Goal: Task Accomplishment & Management: Manage account settings

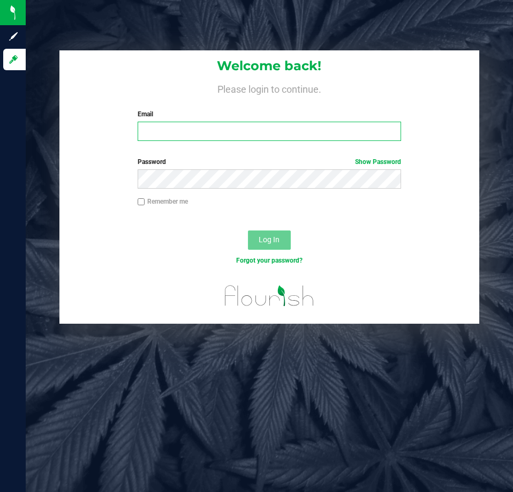
type input "[EMAIL_ADDRESS][DOMAIN_NAME]"
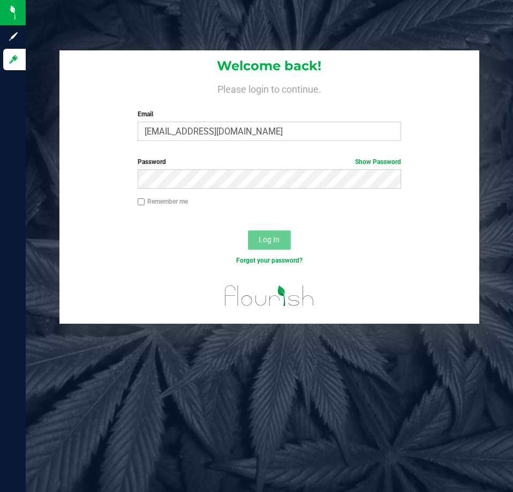
click at [277, 242] on span "Log In" at bounding box center [269, 239] width 21 height 9
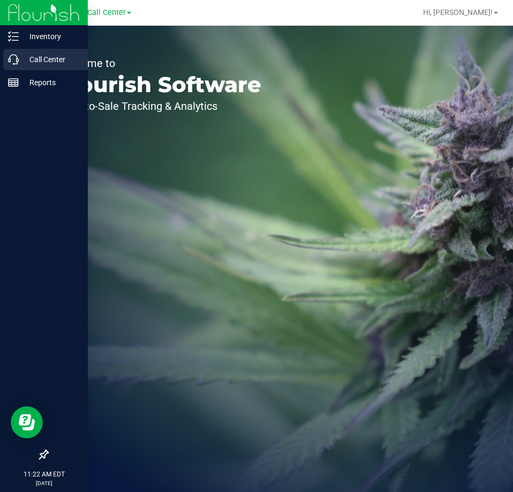
click at [11, 61] on icon at bounding box center [13, 59] width 11 height 11
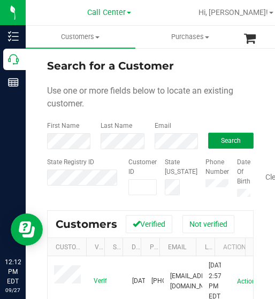
click at [234, 136] on button "Search" at bounding box center [231, 141] width 46 height 16
click at [221, 145] on button "Search" at bounding box center [231, 141] width 46 height 16
click at [222, 140] on span "Search" at bounding box center [231, 140] width 20 height 7
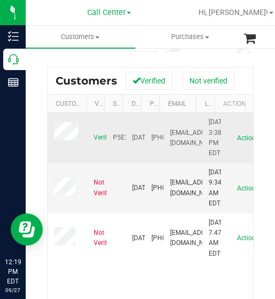
scroll to position [161, 0]
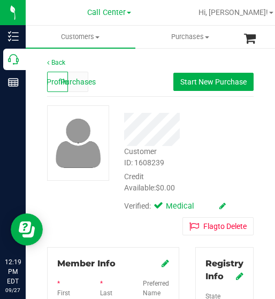
click at [73, 84] on span "Purchases" at bounding box center [78, 82] width 35 height 11
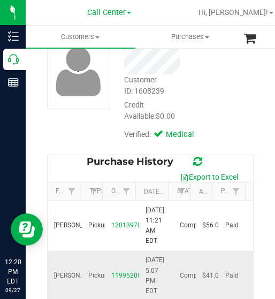
scroll to position [161, 0]
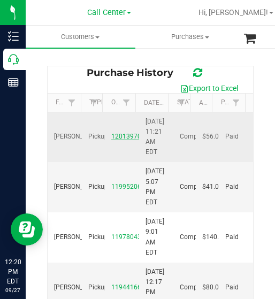
click at [124, 133] on link "12013970" at bounding box center [126, 136] width 30 height 7
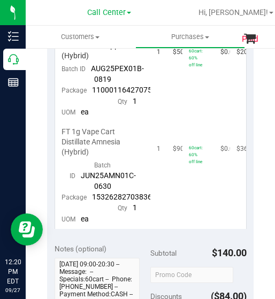
scroll to position [482, 0]
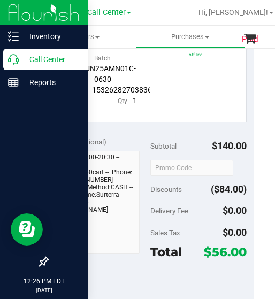
click at [16, 60] on icon at bounding box center [13, 59] width 11 height 11
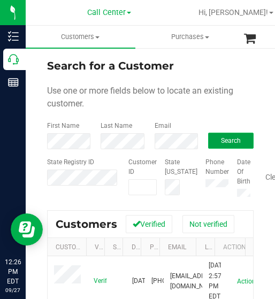
click at [221, 140] on span "Search" at bounding box center [231, 140] width 20 height 7
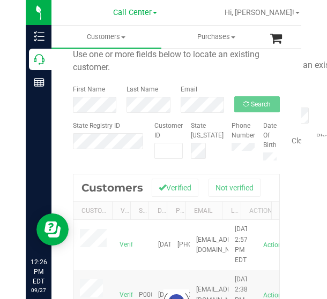
scroll to position [54, 0]
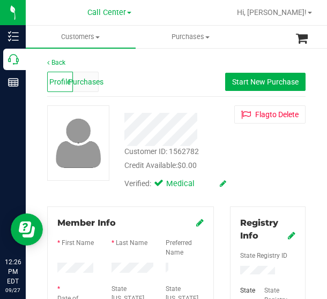
click at [96, 80] on span "Purchases" at bounding box center [85, 82] width 35 height 11
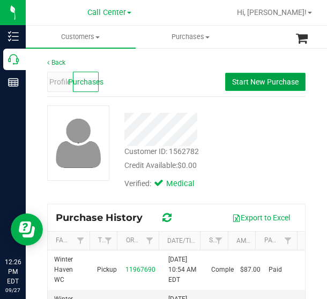
click at [262, 78] on span "Start New Purchase" at bounding box center [265, 82] width 66 height 9
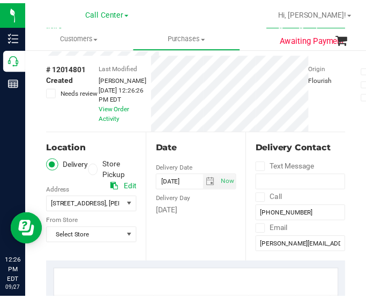
scroll to position [107, 0]
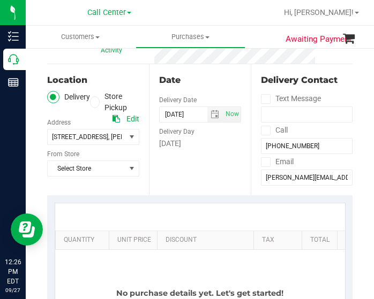
click at [100, 102] on label "Store Pickup" at bounding box center [115, 102] width 50 height 22
click at [0, 0] on input "Store Pickup" at bounding box center [0, 0] width 0 height 0
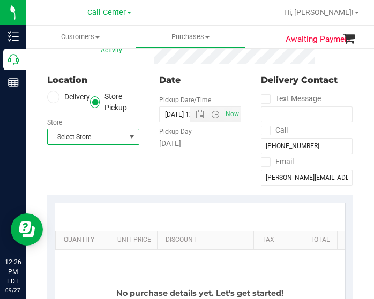
click at [109, 136] on span "Select Store" at bounding box center [87, 137] width 78 height 15
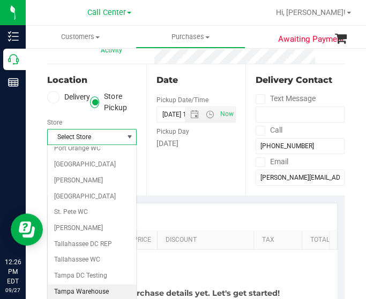
scroll to position [757, 0]
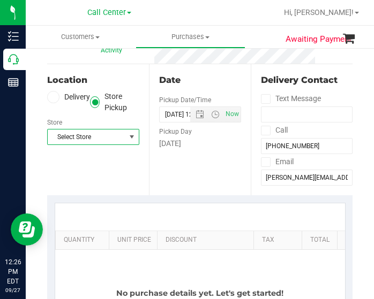
click at [107, 138] on span "Select Store" at bounding box center [87, 137] width 78 height 15
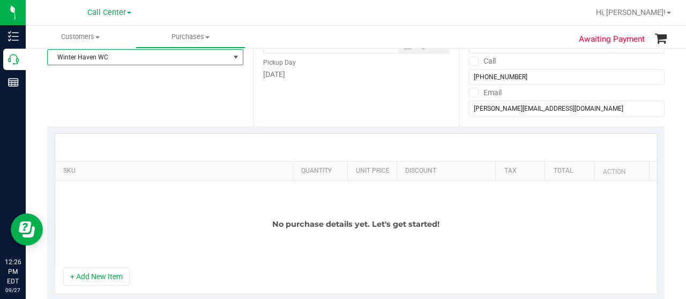
scroll to position [214, 0]
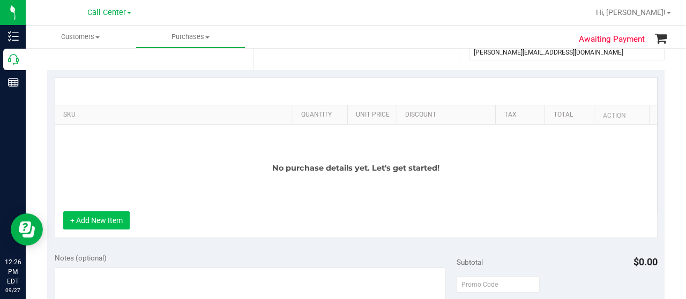
click at [100, 223] on button "+ Add New Item" at bounding box center [96, 221] width 66 height 18
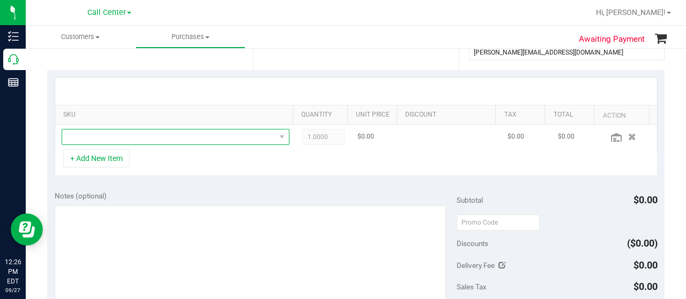
click at [140, 134] on span "NO DATA FOUND" at bounding box center [168, 137] width 213 height 15
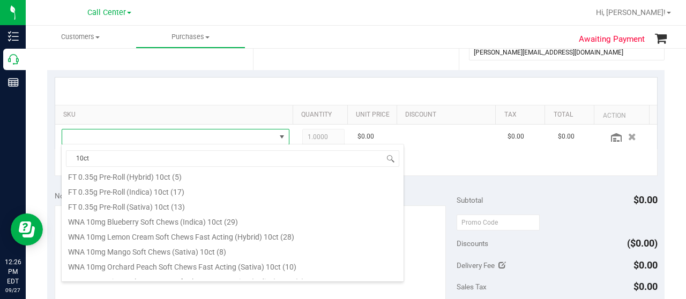
type input "10ct"
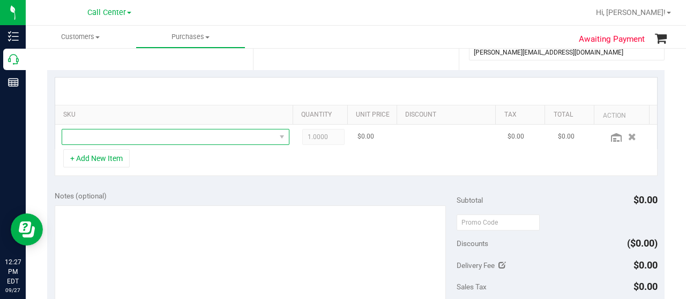
click at [132, 137] on span "NO DATA FOUND" at bounding box center [168, 137] width 213 height 15
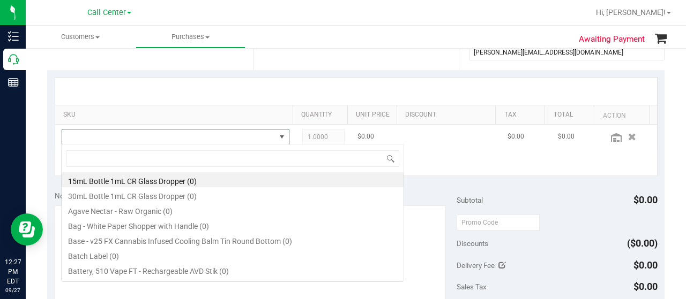
scroll to position [16, 216]
type input "10ct"
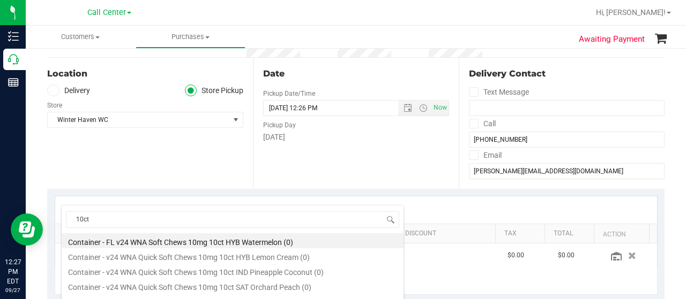
scroll to position [53548, 53347]
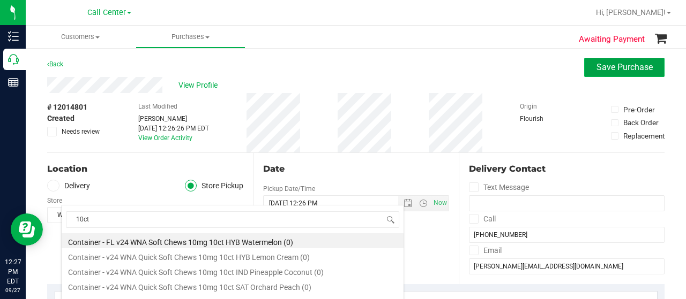
click at [513, 68] on span "Save Purchase" at bounding box center [624, 67] width 56 height 10
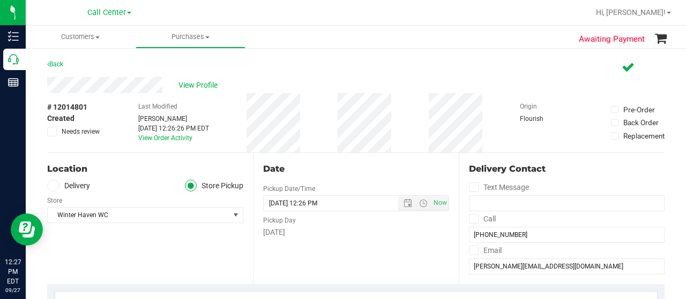
click at [238, 237] on div "Location Delivery Store Pickup Store Winter Haven WC Select Store Bonita Spring…" at bounding box center [150, 218] width 206 height 131
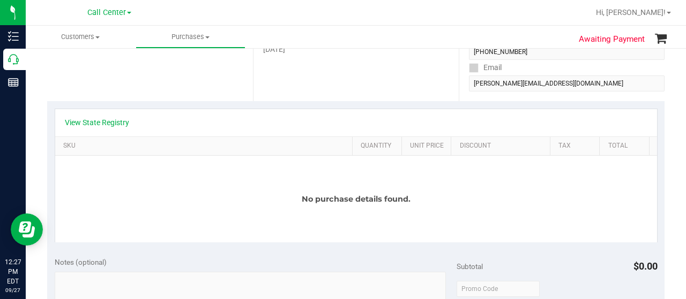
scroll to position [214, 0]
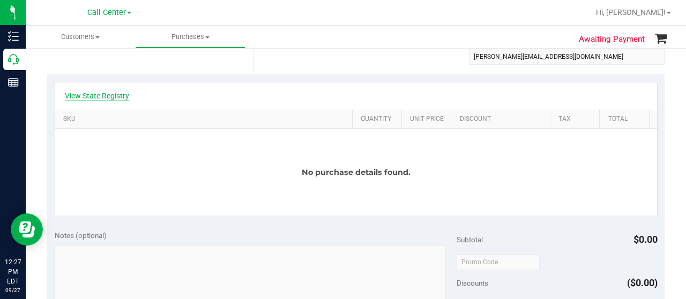
click at [114, 96] on link "View State Registry" at bounding box center [97, 96] width 64 height 11
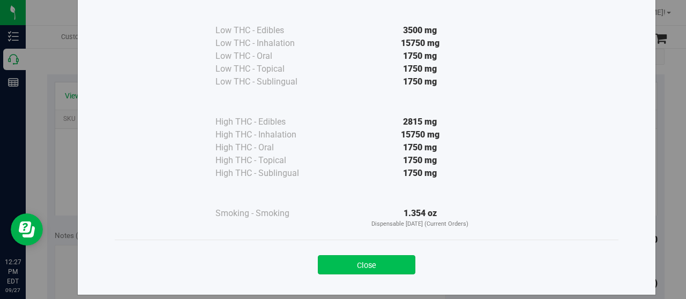
scroll to position [79, 0]
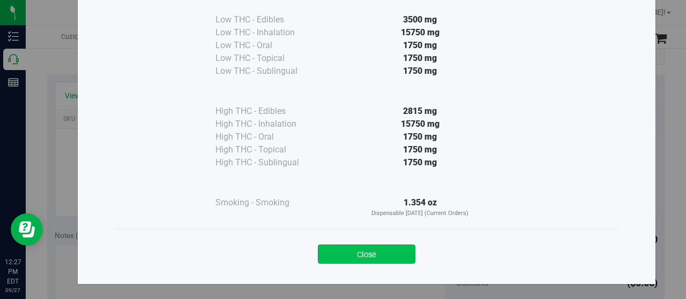
click at [360, 260] on button "Close" at bounding box center [366, 254] width 97 height 19
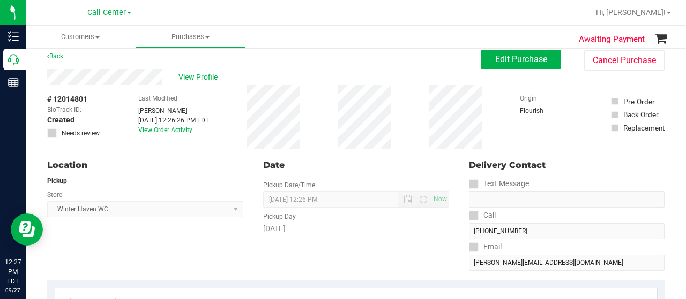
scroll to position [0, 0]
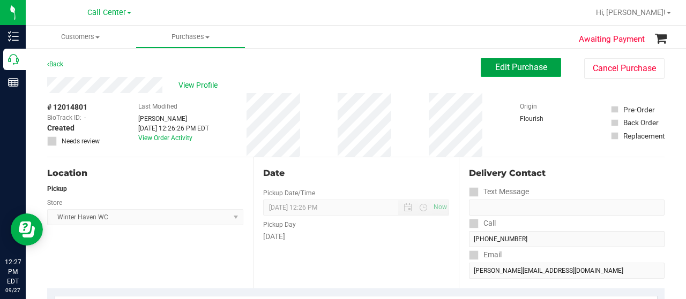
click at [513, 61] on button "Edit Purchase" at bounding box center [520, 67] width 80 height 19
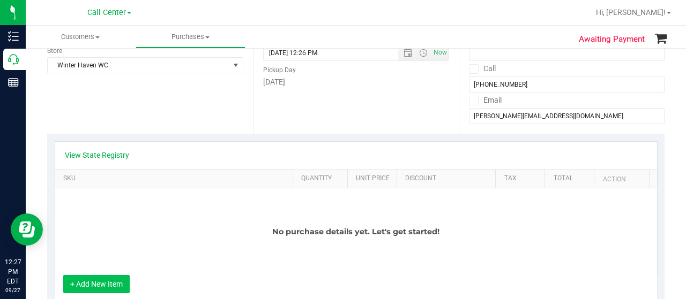
scroll to position [214, 0]
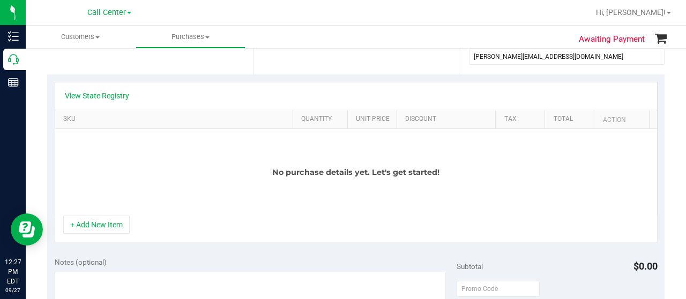
click at [107, 243] on div "+ Add New Item" at bounding box center [356, 229] width 603 height 27
click at [109, 234] on button "+ Add New Item" at bounding box center [96, 225] width 66 height 18
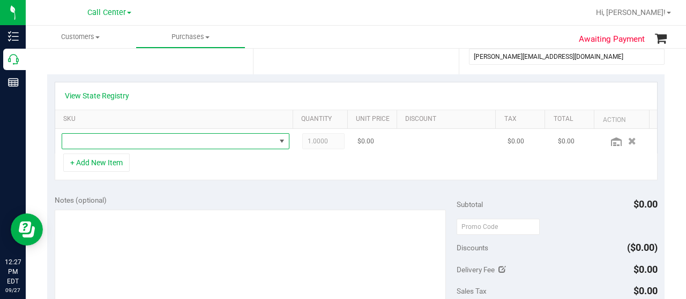
click at [87, 142] on span "NO DATA FOUND" at bounding box center [168, 141] width 213 height 15
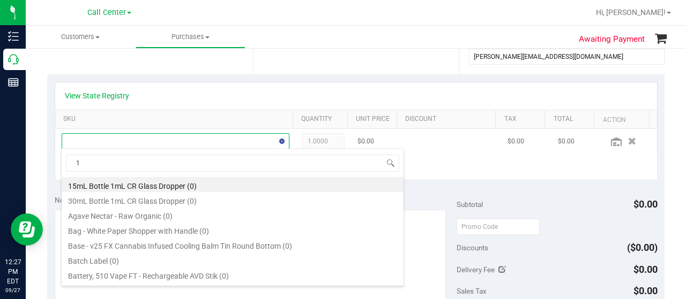
scroll to position [16, 216]
type input "10ct"
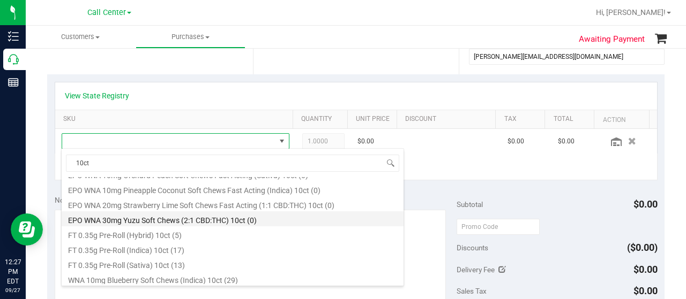
scroll to position [214, 0]
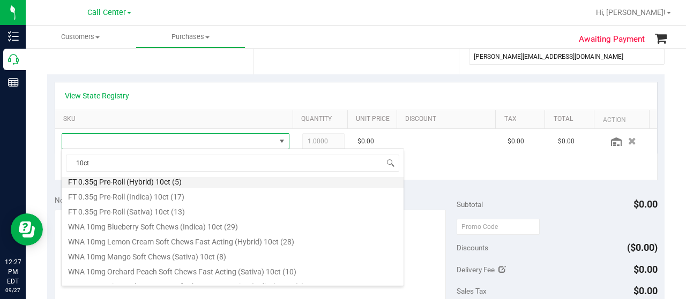
click at [178, 179] on li "FT 0.35g Pre-Roll (Hybrid) 10ct (5)" at bounding box center [233, 180] width 342 height 15
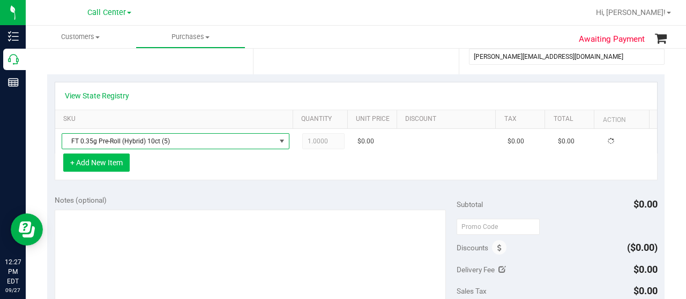
click at [95, 163] on button "+ Add New Item" at bounding box center [96, 163] width 66 height 18
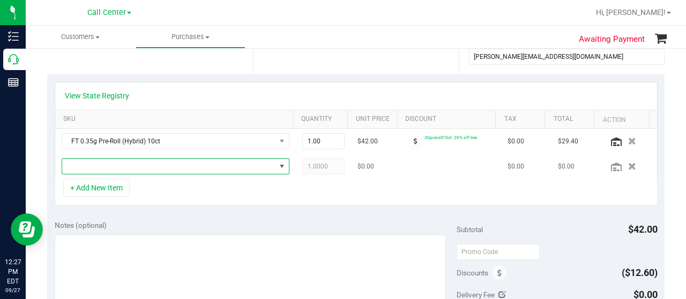
click at [96, 166] on span "NO DATA FOUND" at bounding box center [168, 166] width 213 height 15
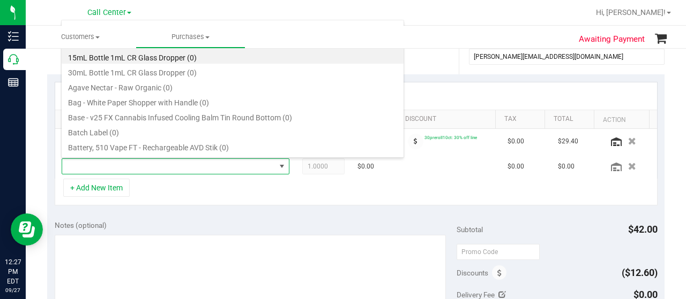
scroll to position [16, 216]
type input "10ct"
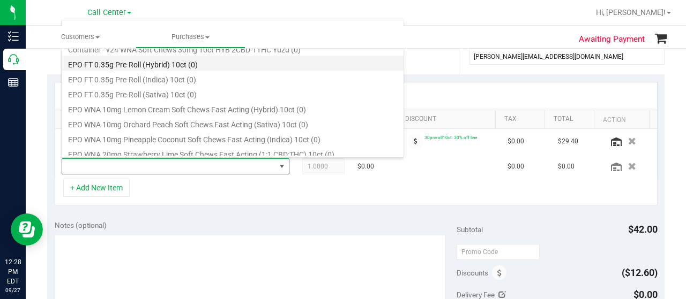
scroll to position [161, 0]
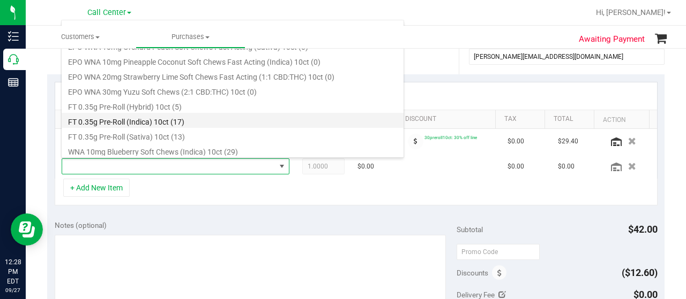
click at [185, 119] on li "FT 0.35g Pre-Roll (Indica) 10ct (17)" at bounding box center [233, 120] width 342 height 15
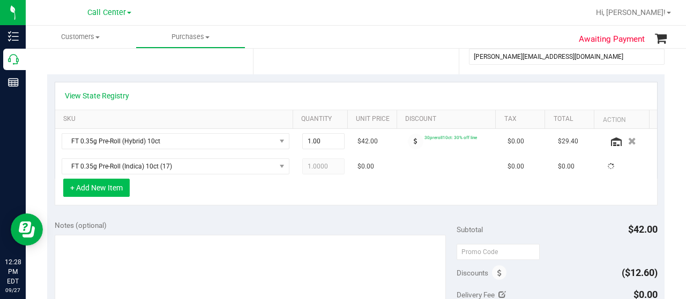
click at [112, 187] on button "+ Add New Item" at bounding box center [96, 188] width 66 height 18
click at [100, 189] on button "+ Add New Item" at bounding box center [96, 188] width 66 height 18
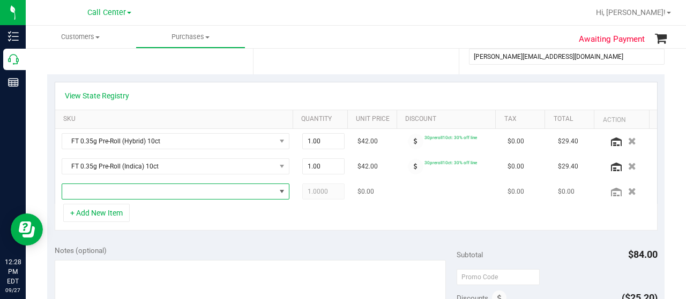
click at [142, 192] on span "NO DATA FOUND" at bounding box center [168, 191] width 213 height 15
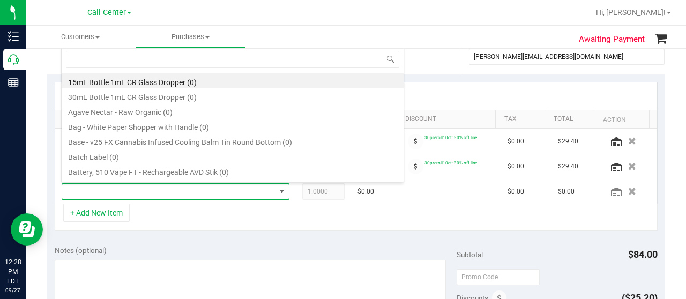
scroll to position [16, 216]
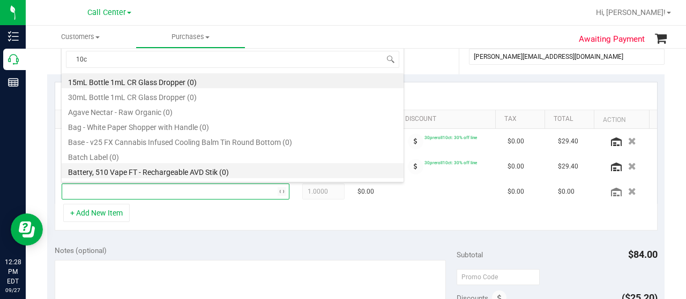
type input "10ct"
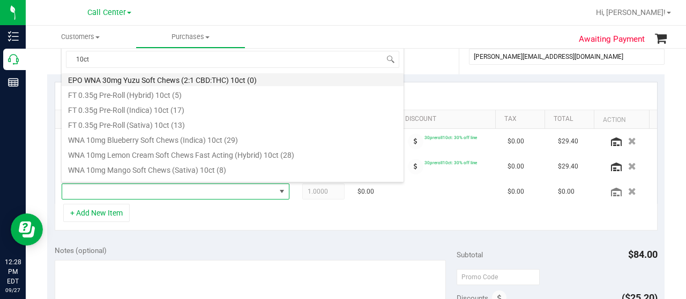
scroll to position [214, 0]
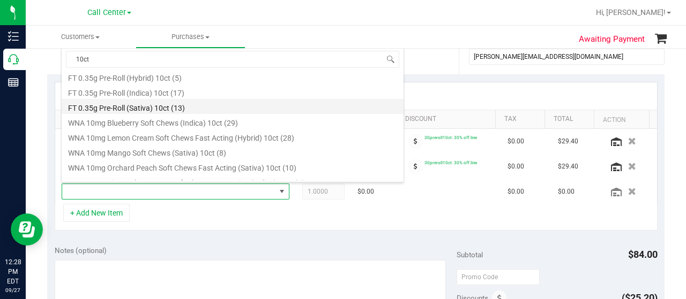
click at [174, 108] on li "FT 0.35g Pre-Roll (Sativa) 10ct (13)" at bounding box center [233, 106] width 342 height 15
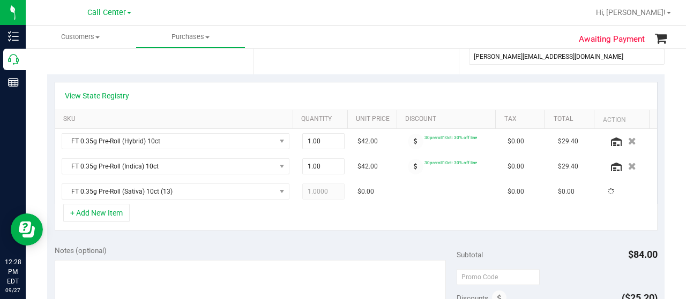
click at [304, 210] on div "+ Add New Item" at bounding box center [356, 217] width 603 height 27
click at [325, 136] on span "1.00 1" at bounding box center [323, 141] width 43 height 16
click at [325, 136] on input "1" at bounding box center [324, 141] width 42 height 15
click at [325, 137] on input "1" at bounding box center [324, 141] width 42 height 15
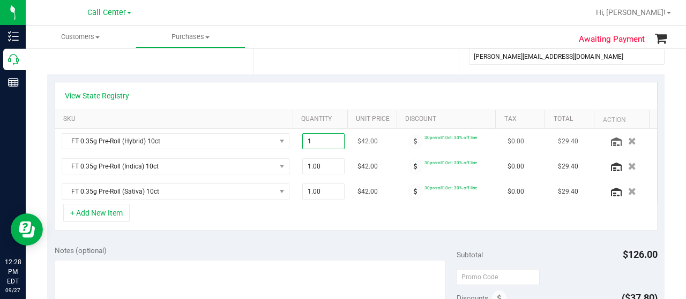
type input "2"
type input "2.00"
click at [333, 209] on div "+ Add New Item" at bounding box center [356, 217] width 603 height 27
click at [329, 165] on span "1.00 1" at bounding box center [323, 167] width 43 height 16
drag, startPoint x: 332, startPoint y: 215, endPoint x: 329, endPoint y: 179, distance: 35.5
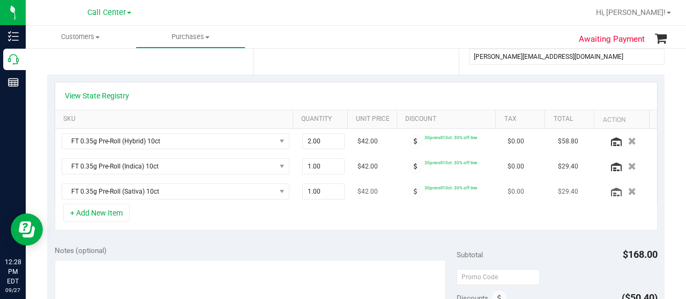
click at [331, 215] on div "+ Add New Item" at bounding box center [356, 217] width 603 height 27
click at [321, 164] on span "1.00 1" at bounding box center [323, 167] width 43 height 16
click at [321, 163] on input "1" at bounding box center [324, 166] width 42 height 15
type input "2"
type input "2.00"
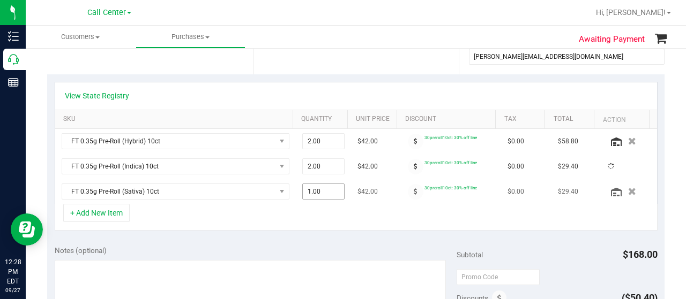
drag, startPoint x: 322, startPoint y: 205, endPoint x: 318, endPoint y: 186, distance: 19.2
click at [321, 205] on div "+ Add New Item" at bounding box center [356, 217] width 603 height 27
click at [319, 185] on span "1.00 1" at bounding box center [323, 192] width 43 height 16
click at [322, 188] on span "1.00 1" at bounding box center [323, 192] width 43 height 16
click at [322, 187] on input "1" at bounding box center [324, 191] width 42 height 15
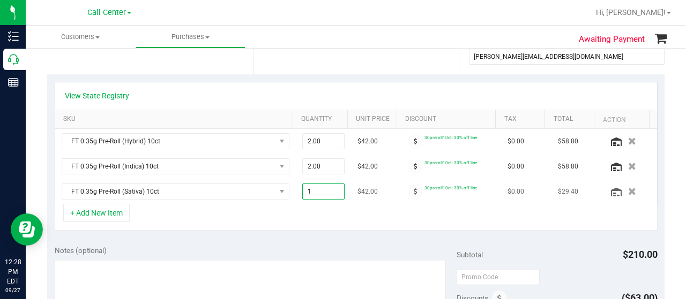
click at [322, 187] on input "1" at bounding box center [324, 191] width 42 height 15
type input "2"
type input "2.00"
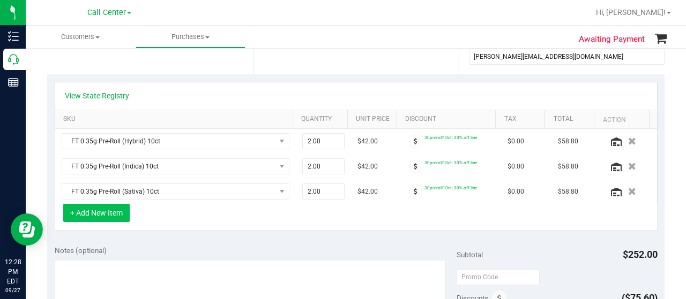
click at [101, 209] on button "+ Add New Item" at bounding box center [96, 213] width 66 height 18
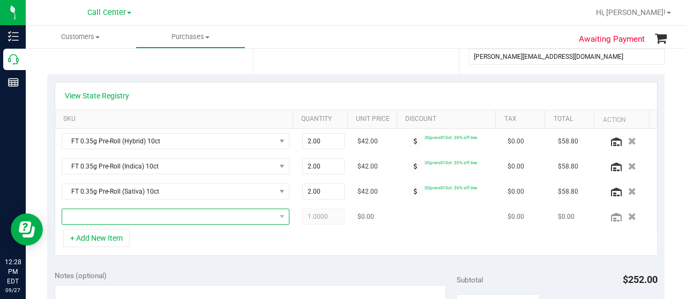
click at [120, 215] on span "NO DATA FOUND" at bounding box center [168, 216] width 213 height 15
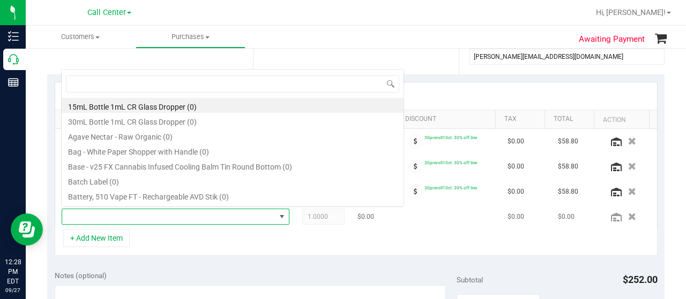
scroll to position [16, 216]
type input "blue rasp"
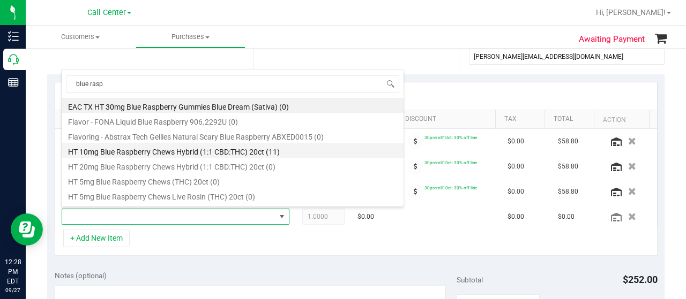
click at [273, 152] on li "HT 10mg Blue Raspberry Chews Hybrid (1:1 CBD:THC) 20ct (11)" at bounding box center [233, 150] width 342 height 15
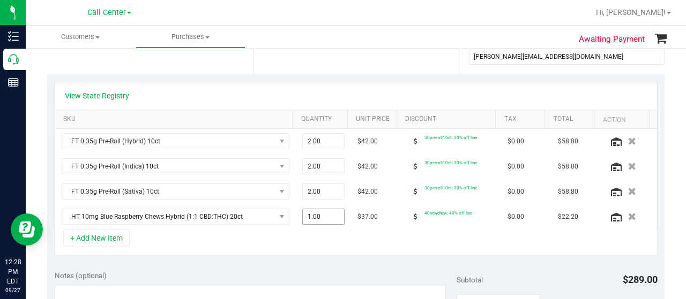
click at [314, 216] on span "1.00 1" at bounding box center [323, 217] width 43 height 16
click at [314, 216] on input "1" at bounding box center [324, 216] width 42 height 15
type input "2"
type input "2.00"
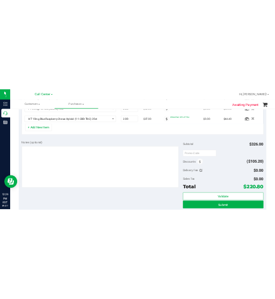
scroll to position [375, 0]
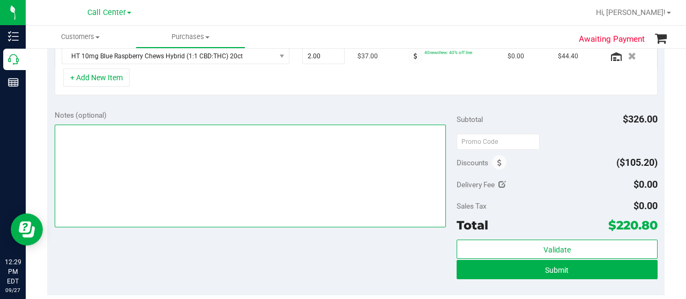
click at [191, 170] on textarea at bounding box center [250, 176] width 391 height 103
type textarea "CC"
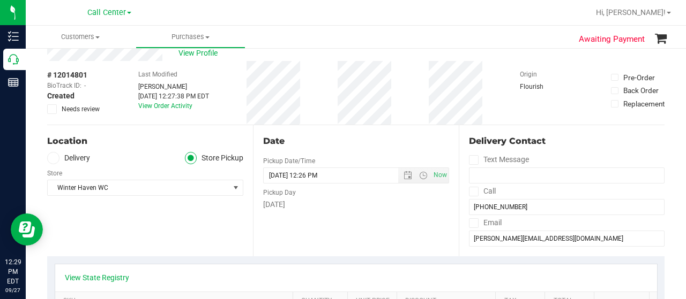
scroll to position [0, 0]
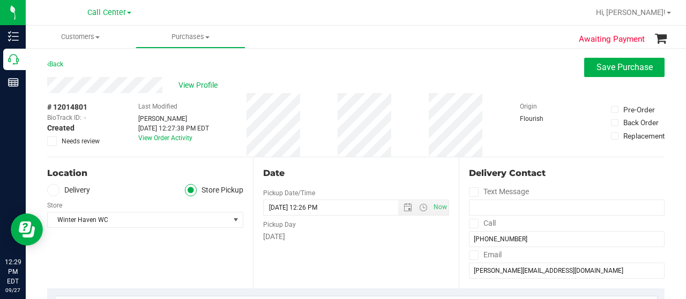
click at [336, 254] on div "Date Pickup Date/Time 09/27/2025 Now 09/27/2025 12:26 PM Now Pickup Day Saturday" at bounding box center [356, 222] width 206 height 131
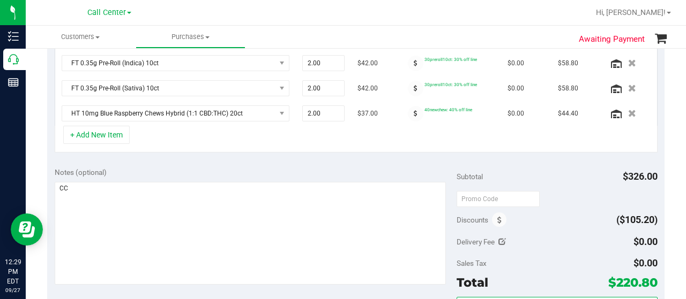
scroll to position [375, 0]
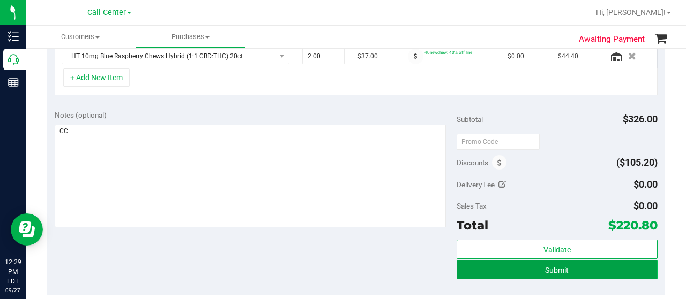
click at [513, 269] on span "Submit" at bounding box center [557, 270] width 24 height 9
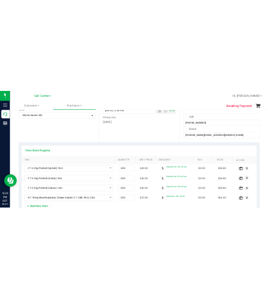
scroll to position [90, 0]
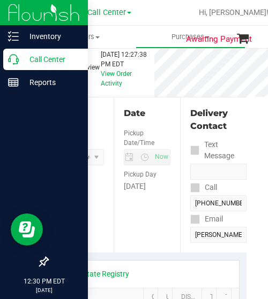
click at [50, 62] on p "Call Center" at bounding box center [51, 59] width 64 height 13
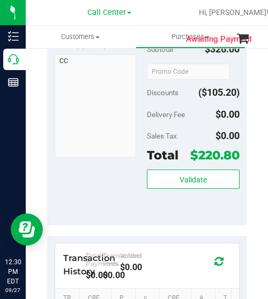
scroll to position [643, 0]
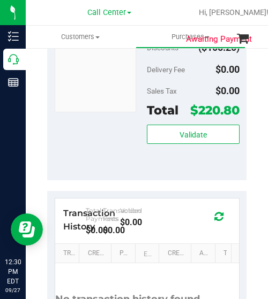
click at [221, 110] on span "$220.80" at bounding box center [214, 110] width 49 height 15
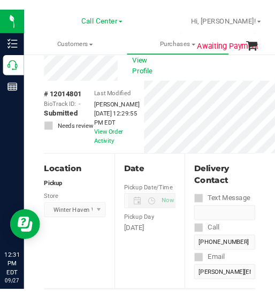
scroll to position [0, 0]
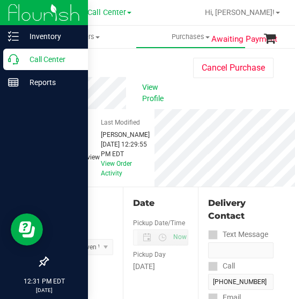
click at [10, 67] on div "Call Center" at bounding box center [45, 59] width 85 height 21
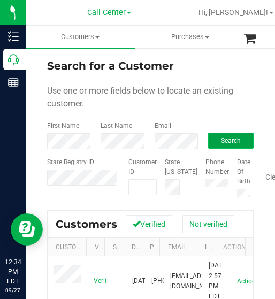
click at [231, 143] on span "Search" at bounding box center [231, 140] width 20 height 7
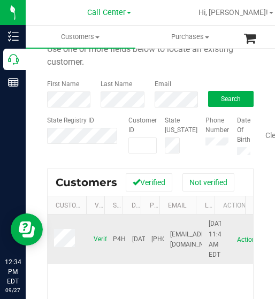
scroll to position [107, 0]
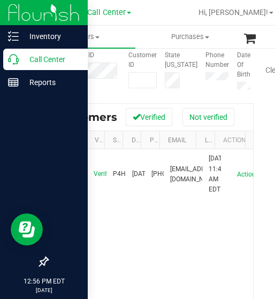
click at [18, 62] on icon at bounding box center [13, 59] width 11 height 11
click at [20, 61] on p "Call Center" at bounding box center [51, 59] width 64 height 13
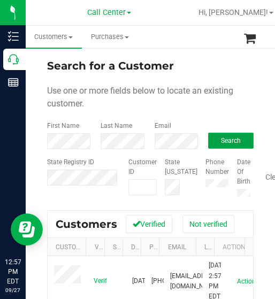
click at [221, 139] on span "Search" at bounding box center [231, 140] width 20 height 7
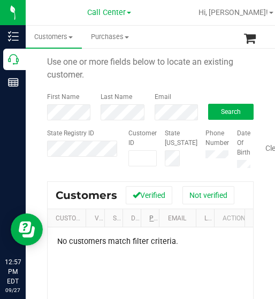
scroll to position [54, 0]
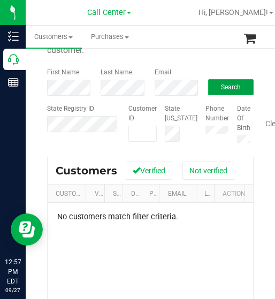
click at [225, 88] on span "Search" at bounding box center [231, 87] width 20 height 7
click at [208, 82] on button "Search" at bounding box center [231, 87] width 46 height 16
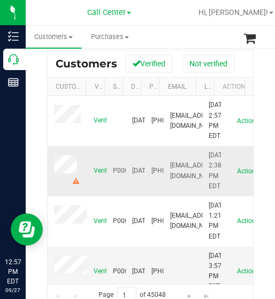
scroll to position [0, 0]
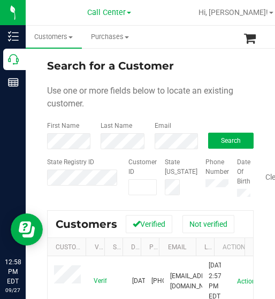
drag, startPoint x: 206, startPoint y: 107, endPoint x: 190, endPoint y: 124, distance: 23.5
click at [205, 107] on div "Use one or more fields below to locate an existing customer." at bounding box center [150, 98] width 207 height 26
click at [246, 145] on div "Search for a Customer Use one or more fields below to locate an existing custom…" at bounding box center [151, 262] width 250 height 431
click at [242, 142] on button "Search" at bounding box center [231, 141] width 46 height 16
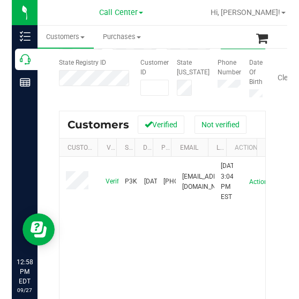
scroll to position [107, 0]
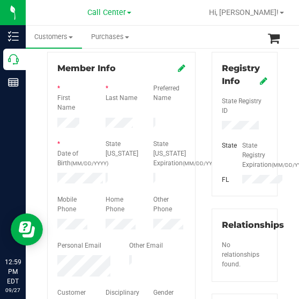
scroll to position [161, 0]
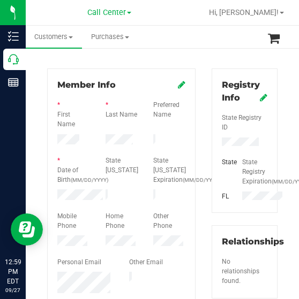
click at [172, 87] on div "Member Info" at bounding box center [121, 85] width 128 height 13
click at [178, 84] on icon at bounding box center [181, 84] width 7 height 9
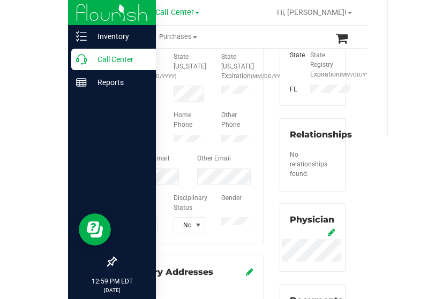
scroll to position [212, 0]
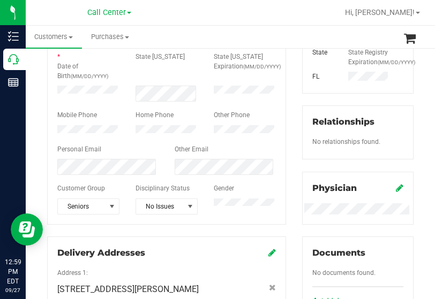
click at [244, 160] on div at bounding box center [166, 158] width 219 height 3
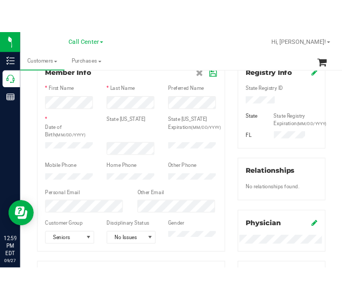
scroll to position [51, 0]
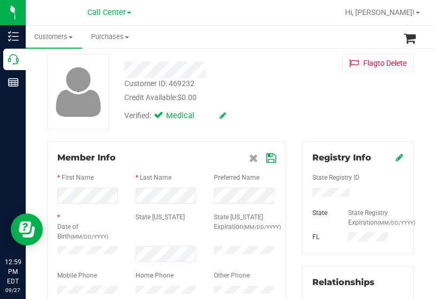
click at [266, 156] on icon at bounding box center [271, 158] width 10 height 9
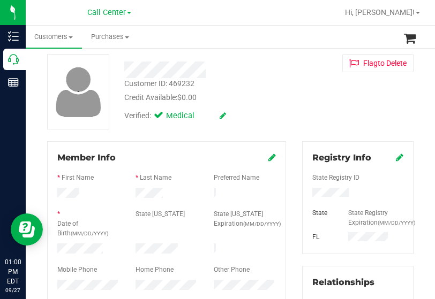
click at [275, 111] on div "Customer ID: 469232 Credit Available: $0.00 Verified: Medical Flag to Delete" at bounding box center [230, 92] width 382 height 76
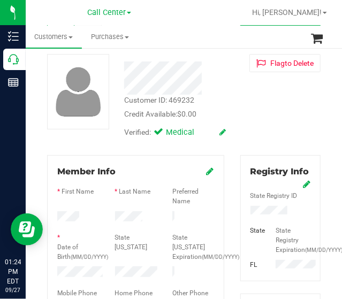
click at [181, 40] on ul "Customers All customers Add a new customer All physicians Purchases All purchas…" at bounding box center [197, 37] width 342 height 23
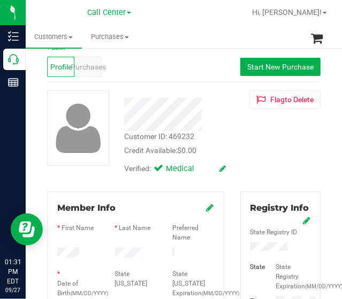
scroll to position [0, 0]
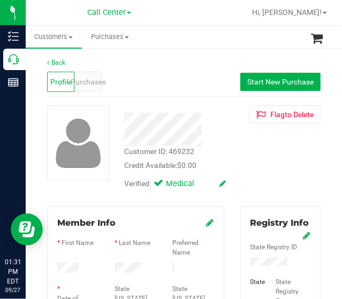
click at [139, 71] on div "Profile Purchases Start New Purchase" at bounding box center [184, 81] width 274 height 29
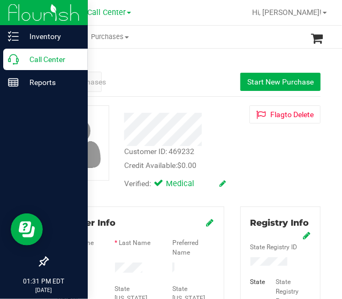
click at [15, 62] on icon at bounding box center [13, 59] width 11 height 11
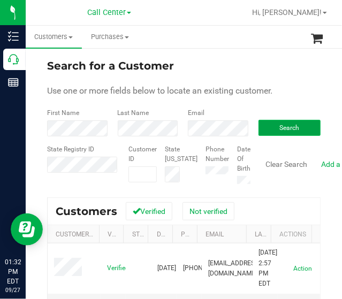
click at [275, 133] on button "Search" at bounding box center [290, 128] width 63 height 16
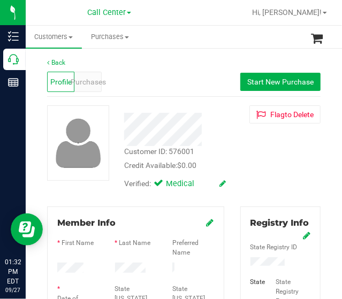
click at [187, 64] on div "Back" at bounding box center [184, 63] width 274 height 10
click at [88, 78] on span "Purchases" at bounding box center [88, 82] width 35 height 11
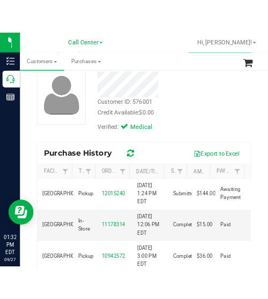
scroll to position [54, 0]
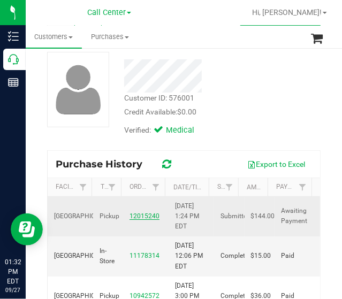
click at [137, 217] on link "12015240" at bounding box center [145, 216] width 30 height 7
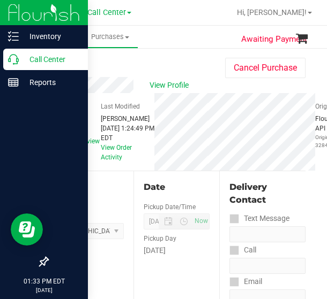
click at [12, 61] on icon at bounding box center [13, 59] width 11 height 11
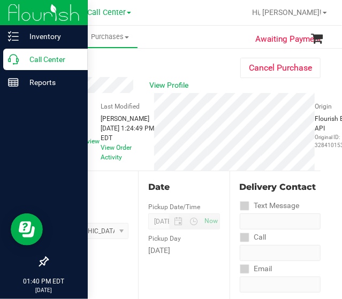
click at [19, 64] on p "Call Center" at bounding box center [51, 59] width 64 height 13
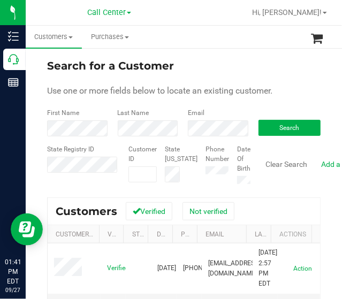
drag, startPoint x: 31, startPoint y: 122, endPoint x: 237, endPoint y: 18, distance: 230.9
click at [237, 18] on div at bounding box center [219, 12] width 54 height 21
click at [275, 125] on span "Search" at bounding box center [290, 127] width 20 height 7
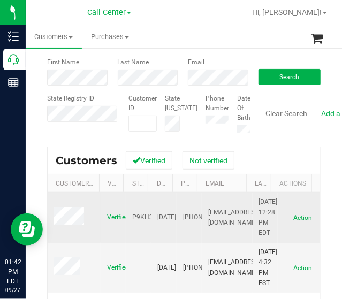
scroll to position [107, 0]
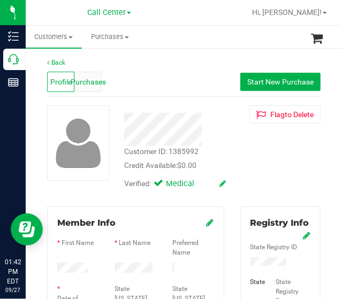
click at [88, 86] on span "Purchases" at bounding box center [88, 82] width 35 height 11
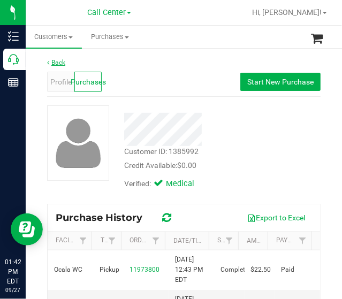
click at [50, 66] on link "Back" at bounding box center [56, 62] width 18 height 7
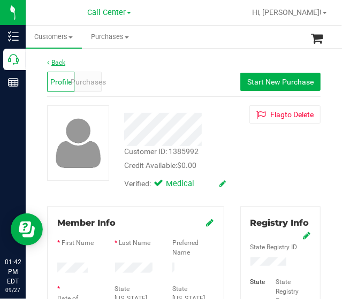
click at [50, 65] on link "Back" at bounding box center [56, 62] width 18 height 7
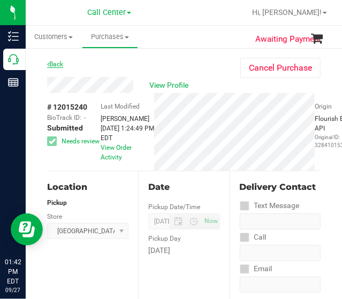
click at [52, 61] on link "Back" at bounding box center [55, 64] width 16 height 7
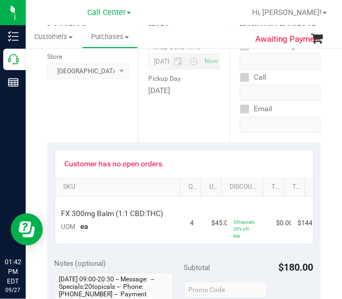
scroll to position [161, 0]
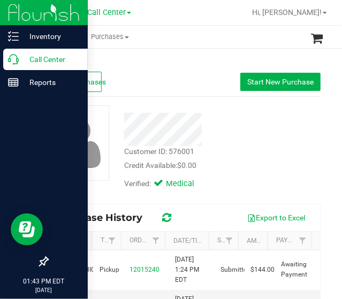
click at [25, 62] on p "Call Center" at bounding box center [51, 59] width 64 height 13
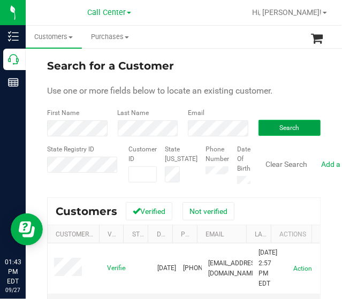
click at [275, 124] on span "Search" at bounding box center [290, 127] width 20 height 7
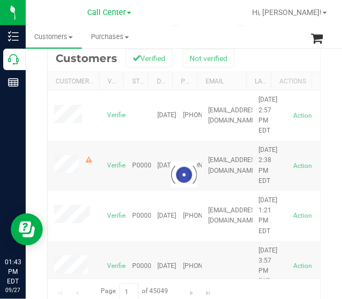
scroll to position [161, 0]
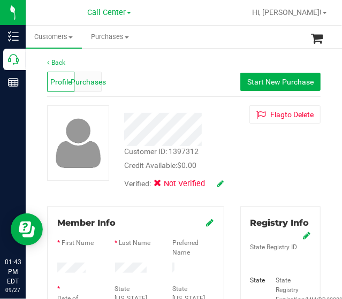
click at [86, 82] on span "Purchases" at bounding box center [88, 82] width 35 height 11
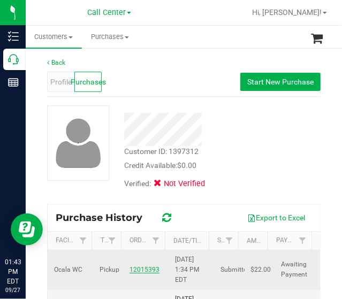
click at [139, 269] on link "12015393" at bounding box center [145, 269] width 30 height 7
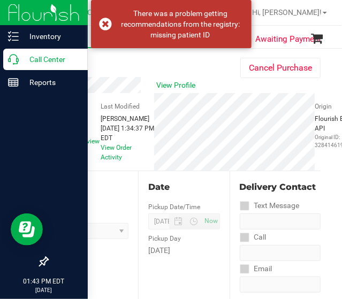
click at [16, 62] on icon at bounding box center [13, 59] width 11 height 11
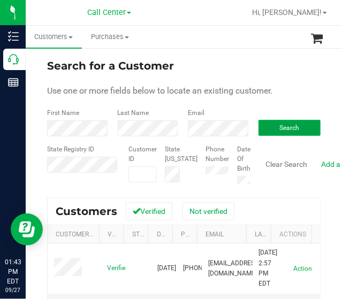
click at [275, 131] on button "Search" at bounding box center [290, 128] width 63 height 16
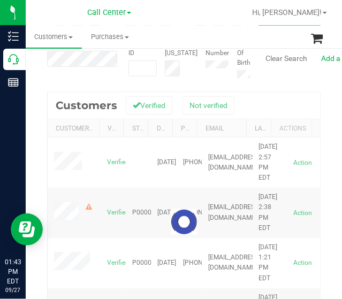
scroll to position [107, 0]
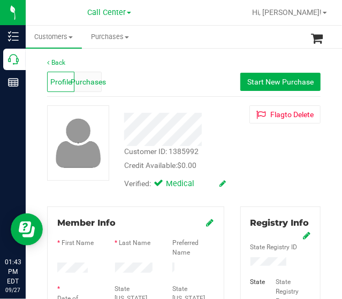
click at [87, 87] on span "Purchases" at bounding box center [88, 82] width 35 height 11
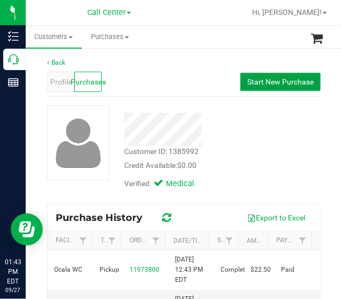
click at [252, 83] on span "Start New Purchase" at bounding box center [280, 82] width 66 height 9
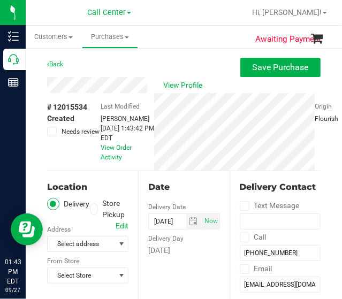
click at [95, 209] on icon at bounding box center [95, 209] width 6 height 0
click at [0, 0] on input "Store Pickup" at bounding box center [0, 0] width 0 height 0
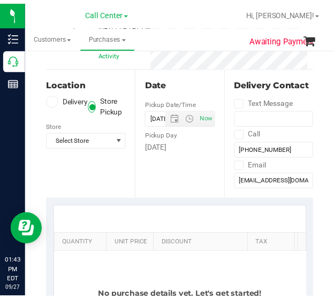
scroll to position [107, 0]
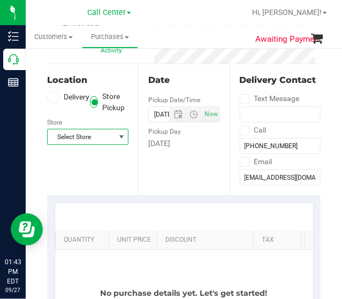
click at [95, 137] on span "Select Store" at bounding box center [81, 137] width 67 height 15
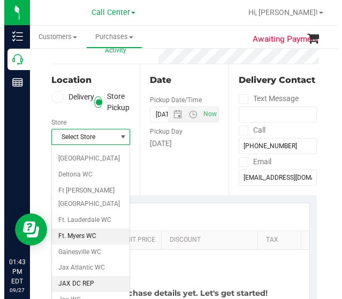
scroll to position [214, 0]
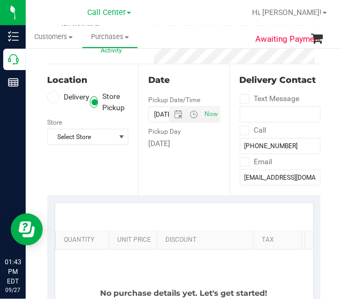
click at [155, 205] on div at bounding box center [184, 217] width 258 height 27
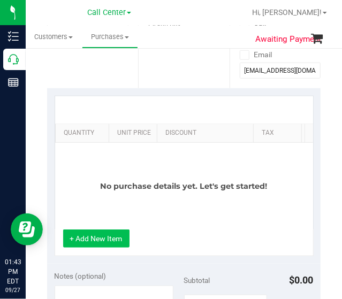
click at [108, 246] on button "+ Add New Item" at bounding box center [96, 239] width 66 height 18
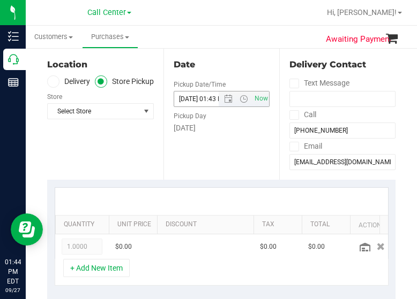
scroll to position [0, 0]
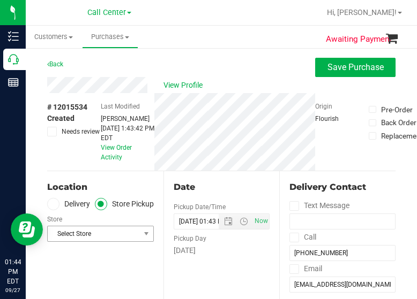
drag, startPoint x: 104, startPoint y: 243, endPoint x: 106, endPoint y: 237, distance: 5.8
click at [104, 241] on div "Location Delivery Store Pickup Store Select Store Select Store Bonita Springs W…" at bounding box center [105, 236] width 116 height 131
click at [106, 236] on span "Select Store" at bounding box center [94, 234] width 92 height 15
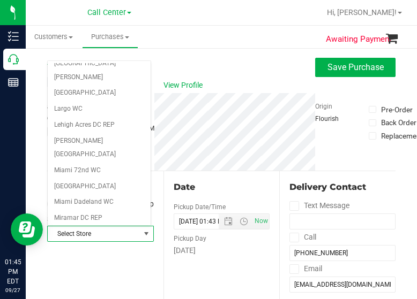
scroll to position [375, 0]
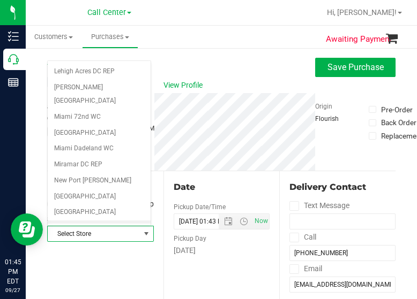
click at [75, 221] on li "Ocala WC" at bounding box center [99, 229] width 103 height 16
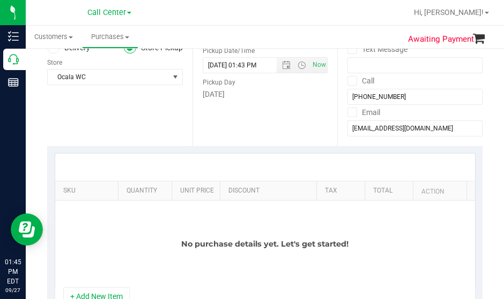
scroll to position [196, 0]
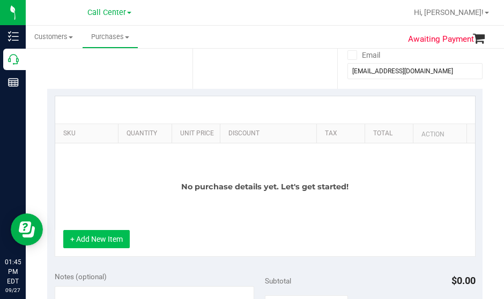
click at [101, 230] on button "+ Add New Item" at bounding box center [96, 239] width 66 height 18
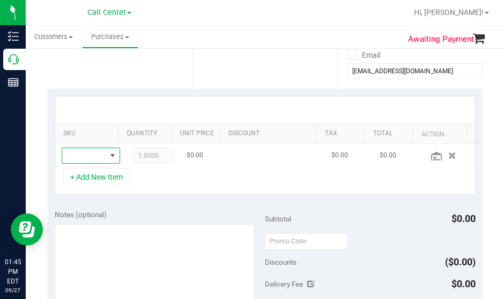
click at [72, 152] on span "NO DATA FOUND" at bounding box center [84, 155] width 44 height 15
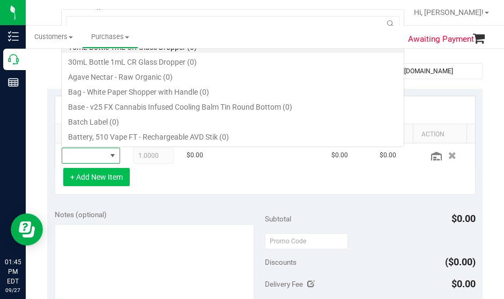
scroll to position [16, 34]
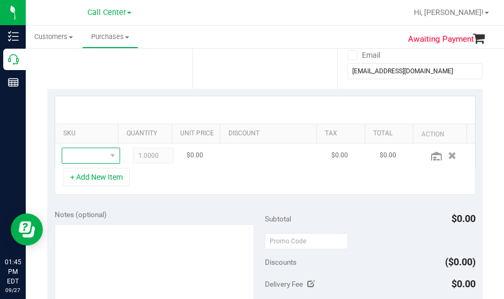
drag, startPoint x: 129, startPoint y: 181, endPoint x: 76, endPoint y: 156, distance: 58.0
click at [76, 156] on span "NO DATA FOUND" at bounding box center [84, 155] width 44 height 15
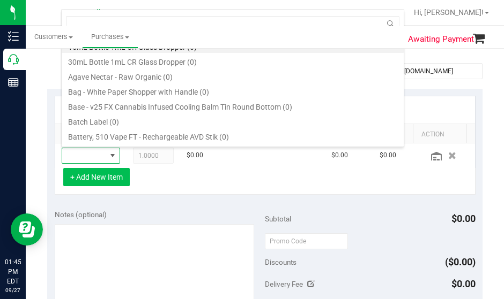
click at [81, 181] on button "+ Add New Item" at bounding box center [96, 177] width 66 height 18
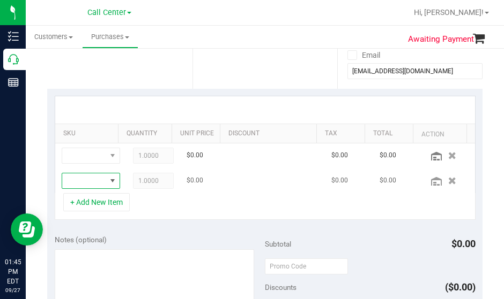
click at [82, 178] on span "NO DATA FOUND" at bounding box center [84, 181] width 44 height 15
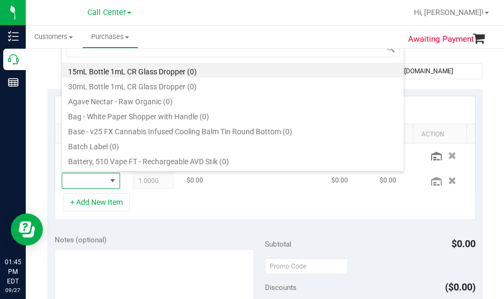
type input "FT 0.5g Vape Cart CDT Distillate Animal [PERSON_NAME] (Indica)"
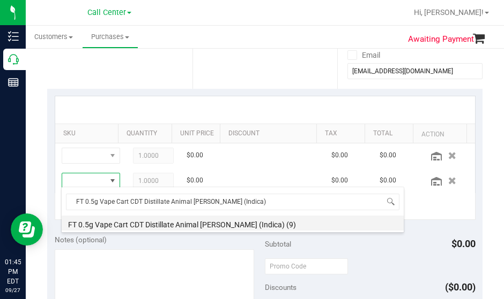
click at [183, 224] on li "FT 0.5g Vape Cart CDT Distillate Animal Larry (Indica) (9)" at bounding box center [233, 223] width 342 height 15
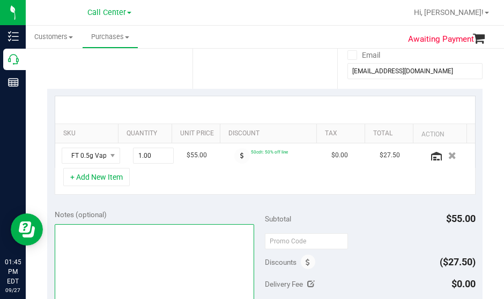
drag, startPoint x: 199, startPoint y: 239, endPoint x: 199, endPoint y: 254, distance: 15.5
click at [199, 253] on textarea at bounding box center [155, 275] width 200 height 103
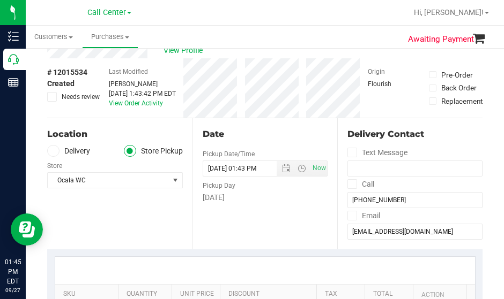
scroll to position [0, 0]
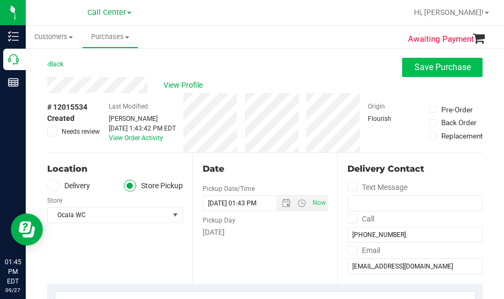
type textarea "CC"
click at [275, 69] on span "Save Purchase" at bounding box center [442, 67] width 56 height 10
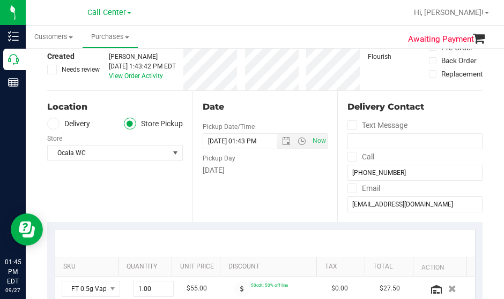
scroll to position [214, 0]
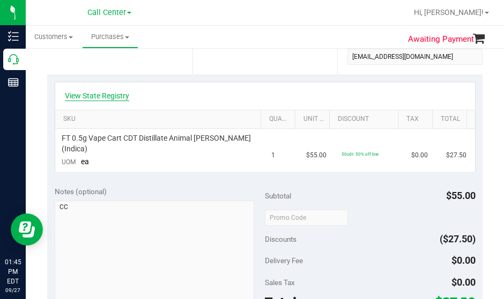
click at [85, 94] on link "View State Registry" at bounding box center [97, 96] width 64 height 11
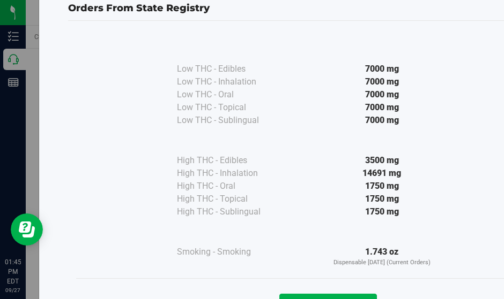
scroll to position [79, 0]
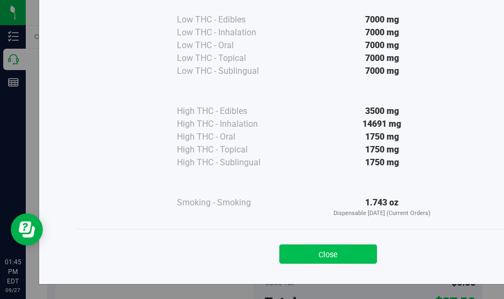
click at [275, 250] on button "Close" at bounding box center [327, 254] width 97 height 19
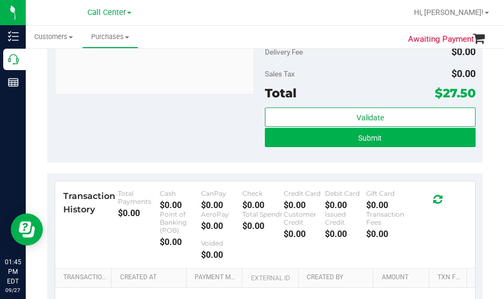
scroll to position [429, 0]
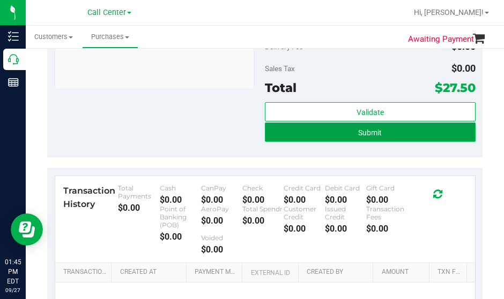
click at [275, 125] on button "Submit" at bounding box center [370, 132] width 211 height 19
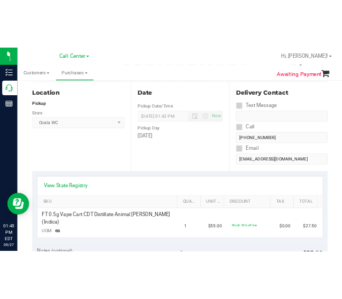
scroll to position [0, 0]
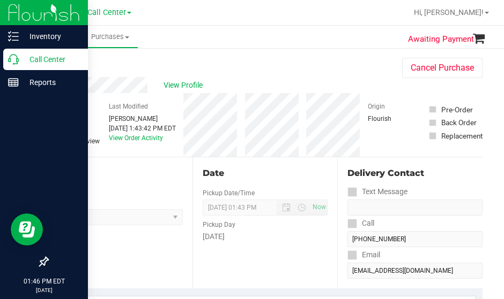
click at [39, 68] on div "Call Center" at bounding box center [45, 59] width 85 height 21
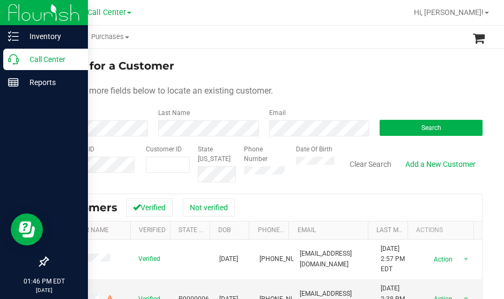
click at [22, 65] on p "Call Center" at bounding box center [51, 59] width 64 height 13
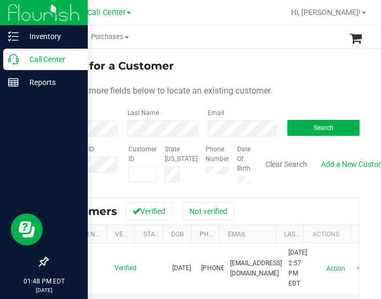
click at [17, 58] on icon at bounding box center [13, 59] width 11 height 11
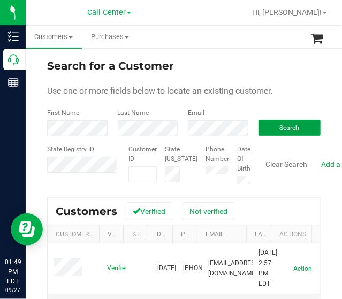
click at [275, 133] on button "Search" at bounding box center [290, 128] width 63 height 16
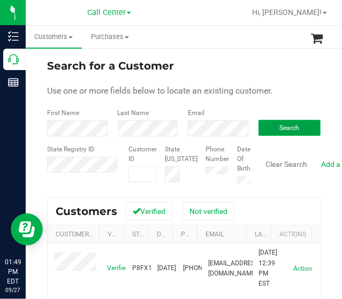
click at [266, 136] on button "Search" at bounding box center [290, 128] width 63 height 16
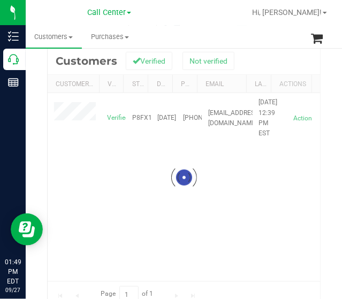
scroll to position [161, 0]
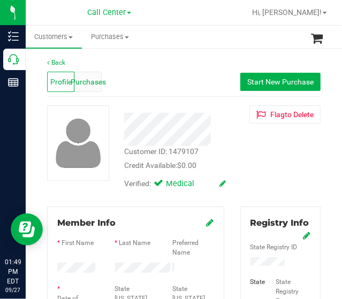
click at [81, 81] on span "Purchases" at bounding box center [88, 82] width 35 height 11
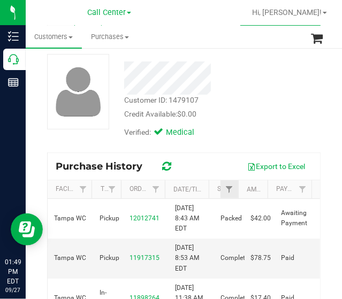
scroll to position [107, 0]
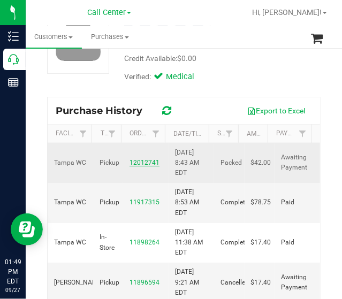
click at [130, 164] on link "12012741" at bounding box center [145, 162] width 30 height 7
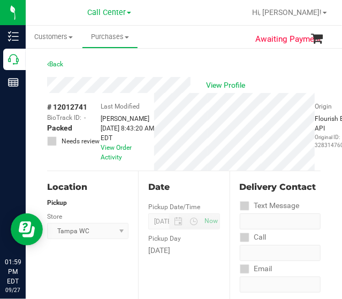
click at [275, 210] on label "Text Message" at bounding box center [270, 206] width 60 height 16
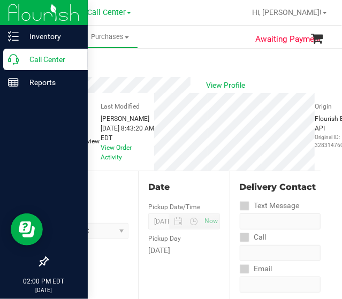
click at [24, 68] on div "Call Center" at bounding box center [45, 59] width 85 height 21
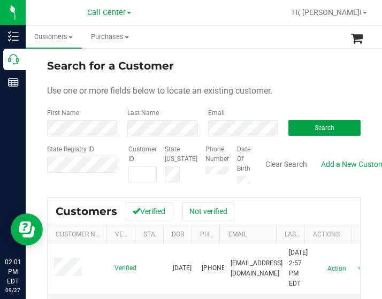
drag, startPoint x: 318, startPoint y: 124, endPoint x: 323, endPoint y: 114, distance: 10.8
click at [275, 124] on span "Search" at bounding box center [325, 127] width 20 height 7
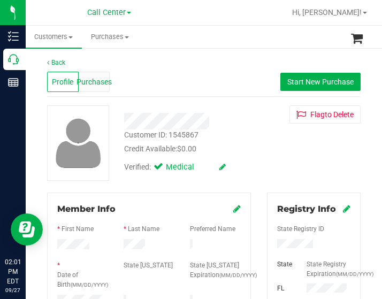
click at [104, 87] on span "Purchases" at bounding box center [94, 82] width 35 height 11
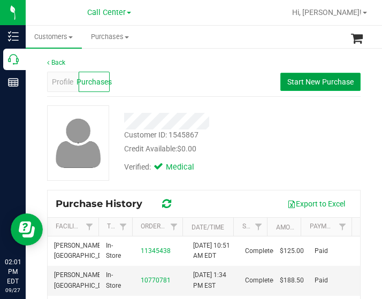
click at [275, 81] on span "Start New Purchase" at bounding box center [321, 82] width 66 height 9
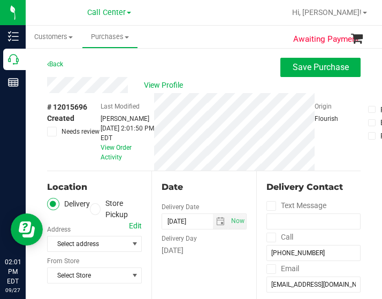
click at [115, 215] on label "Store Pickup" at bounding box center [116, 209] width 52 height 22
click at [0, 0] on input "Store Pickup" at bounding box center [0, 0] width 0 height 0
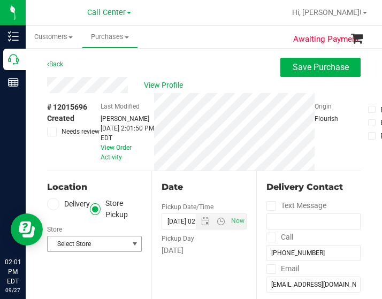
click at [105, 241] on span "Select Store" at bounding box center [88, 244] width 80 height 15
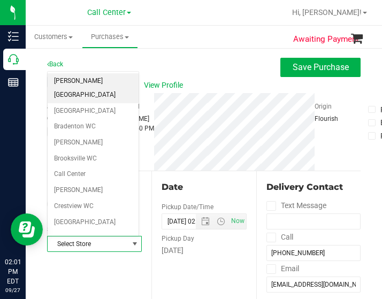
click at [76, 80] on li "[PERSON_NAME][GEOGRAPHIC_DATA]" at bounding box center [93, 87] width 91 height 29
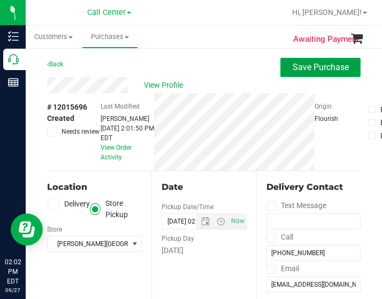
click at [275, 70] on span "Save Purchase" at bounding box center [321, 67] width 56 height 10
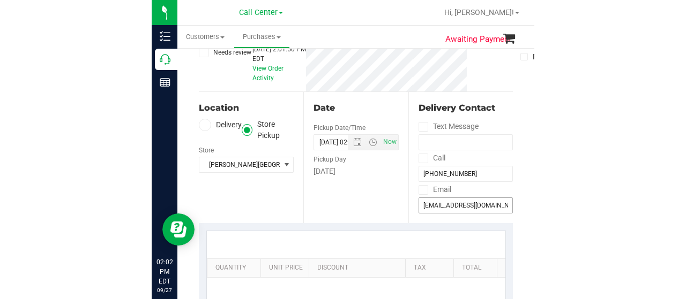
scroll to position [214, 0]
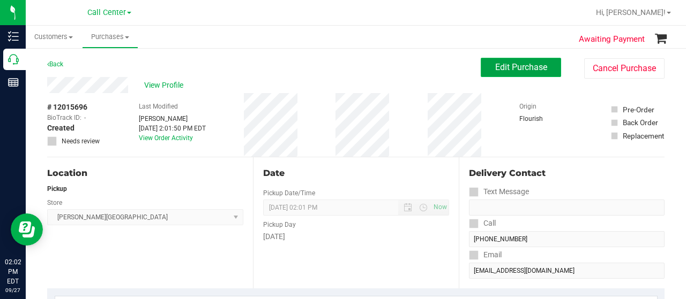
click at [275, 64] on span "Edit Purchase" at bounding box center [521, 67] width 52 height 10
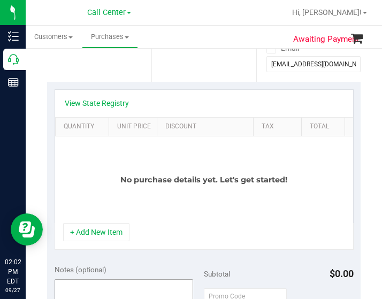
scroll to position [321, 0]
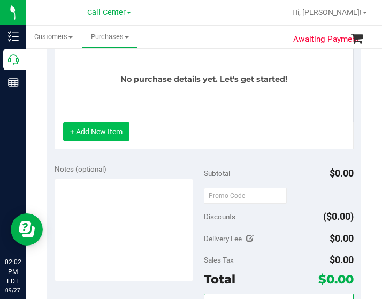
click at [102, 141] on button "+ Add New Item" at bounding box center [96, 132] width 66 height 18
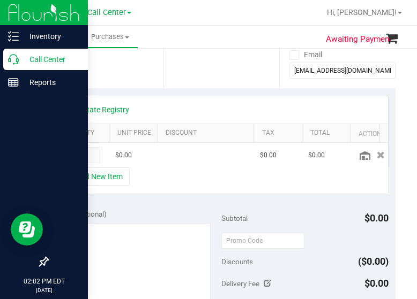
scroll to position [204, 0]
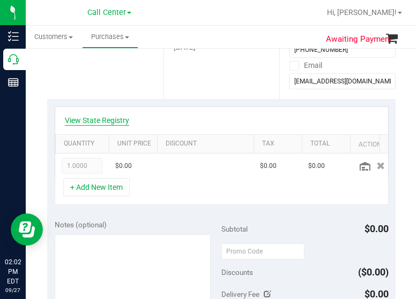
click at [74, 122] on link "View State Registry" at bounding box center [97, 120] width 64 height 11
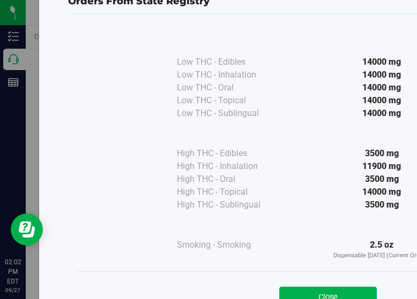
scroll to position [54, 0]
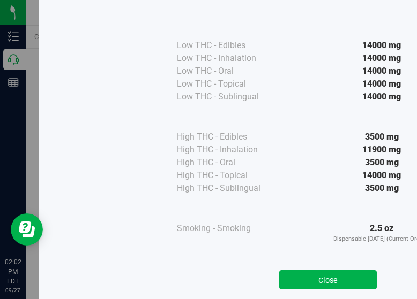
drag, startPoint x: 350, startPoint y: 284, endPoint x: 340, endPoint y: 273, distance: 15.2
click at [275, 284] on button "Close" at bounding box center [327, 279] width 97 height 19
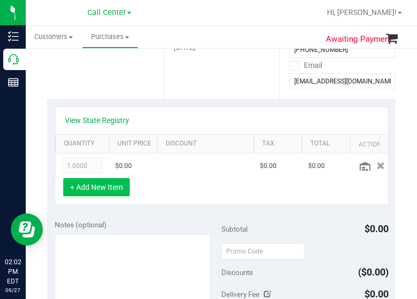
click at [114, 197] on button "+ Add New Item" at bounding box center [96, 187] width 66 height 18
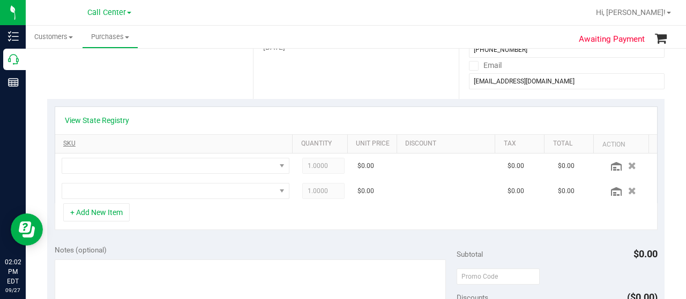
scroll to position [190, 0]
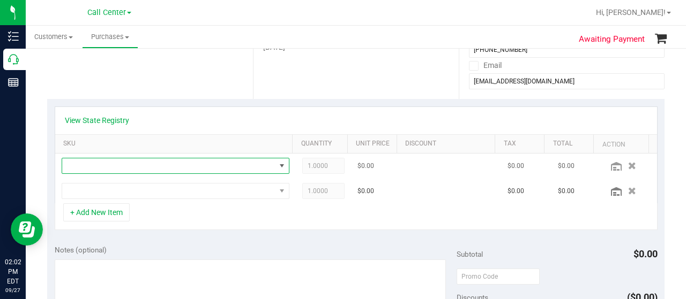
drag, startPoint x: 97, startPoint y: 163, endPoint x: 90, endPoint y: 159, distance: 8.6
click at [95, 163] on span "NO DATA FOUND" at bounding box center [168, 166] width 213 height 15
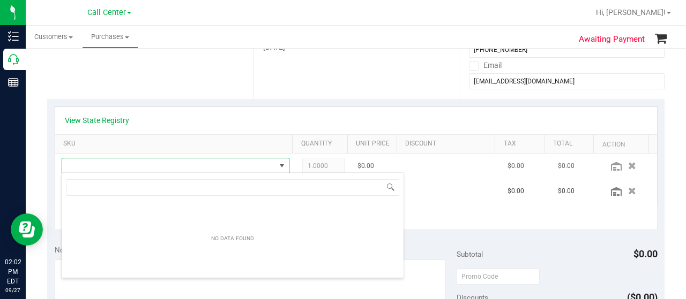
scroll to position [16, 216]
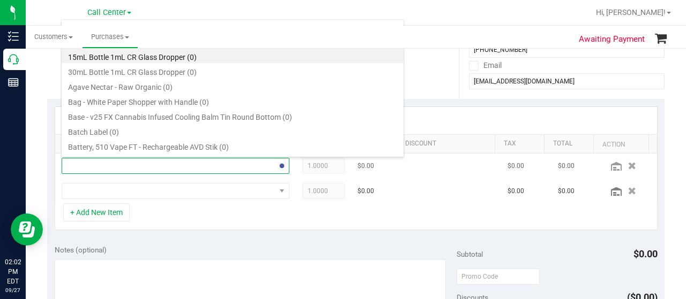
type input "dark choc"
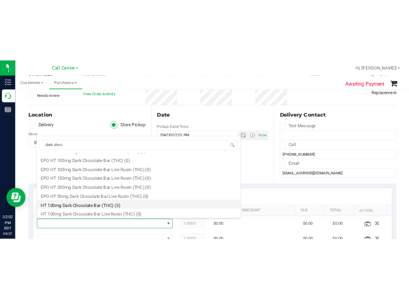
scroll to position [107, 0]
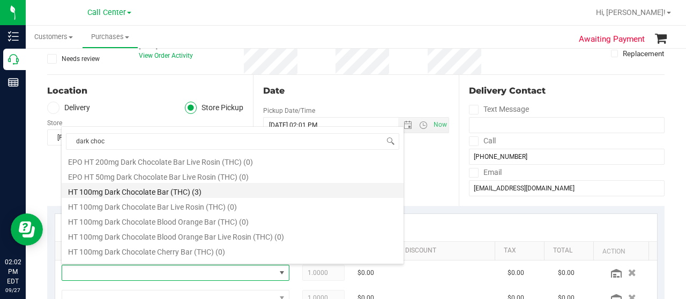
click at [191, 192] on li "HT 100mg Dark Chocolate Bar (THC) (3)" at bounding box center [233, 190] width 342 height 15
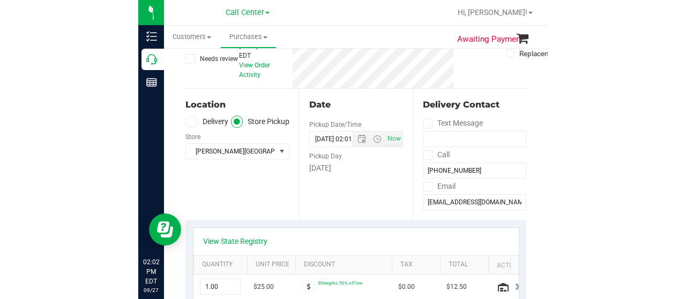
scroll to position [297, 0]
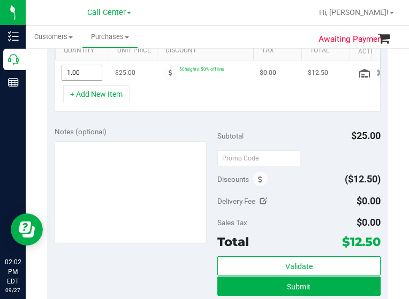
click at [96, 72] on span "1.00 1" at bounding box center [82, 73] width 41 height 16
click at [96, 72] on input "1" at bounding box center [82, 72] width 40 height 15
type input "10"
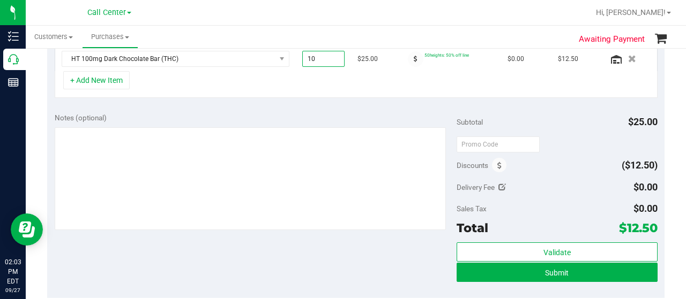
scroll to position [283, 0]
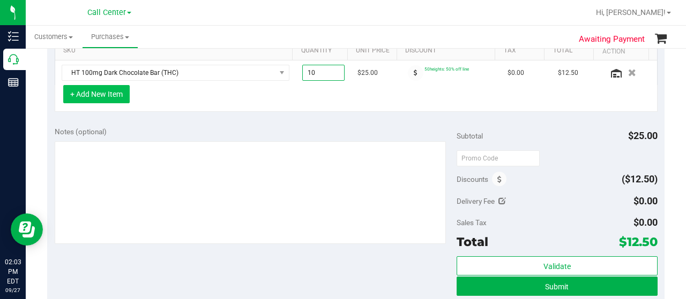
type input "10.00"
click at [93, 95] on button "+ Add New Item" at bounding box center [96, 94] width 66 height 18
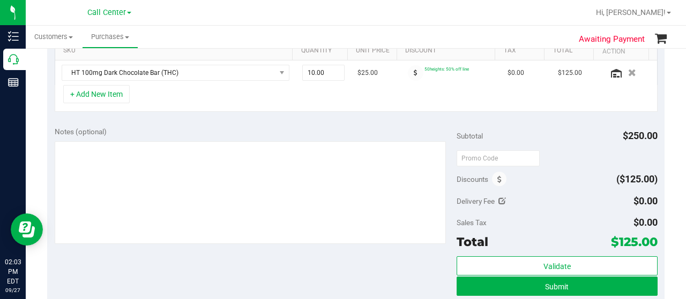
click at [275, 95] on div "+ Add New Item" at bounding box center [356, 98] width 603 height 27
click at [108, 91] on button "+ Add New Item" at bounding box center [96, 94] width 66 height 18
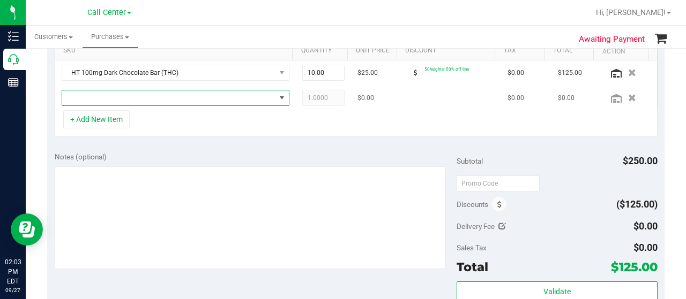
click at [122, 97] on span "NO DATA FOUND" at bounding box center [168, 98] width 213 height 15
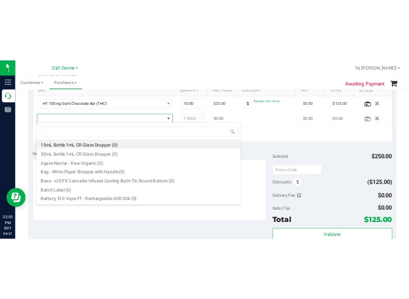
scroll to position [16, 216]
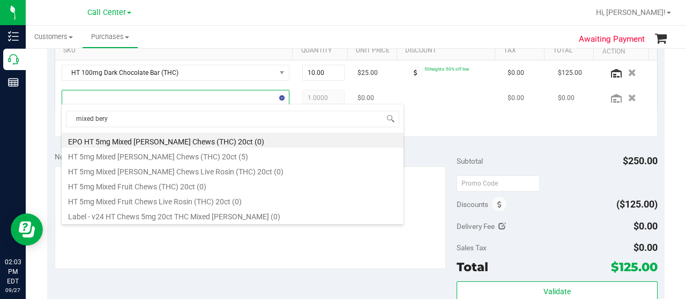
type input "mixed ber"
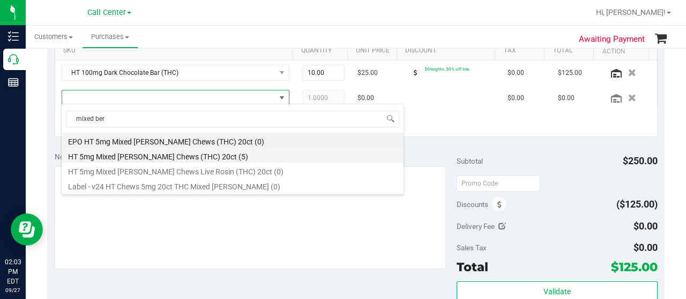
click at [175, 157] on li "HT 5mg Mixed Berry Chews (THC) 20ct (5)" at bounding box center [233, 155] width 342 height 15
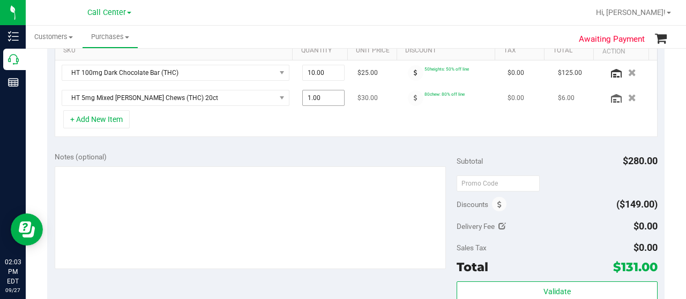
click at [275, 98] on span "1.00 1" at bounding box center [323, 98] width 43 height 16
click at [275, 96] on input "1" at bounding box center [324, 98] width 42 height 15
type input "10"
type input "10.00"
click at [275, 140] on div "View State Registry SKU Quantity Unit Price Discount Tax Total Action HT 100mg …" at bounding box center [355, 75] width 617 height 139
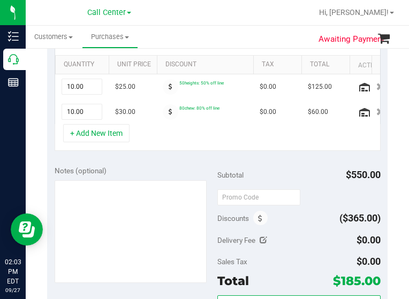
scroll to position [0, 39]
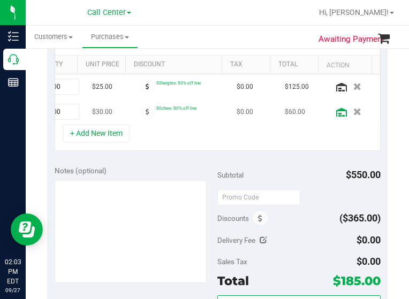
click at [275, 113] on icon at bounding box center [341, 112] width 11 height 9
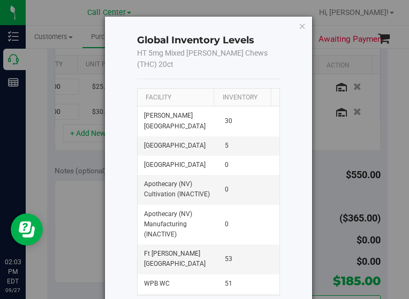
click at [186, 89] on th "Facility" at bounding box center [176, 98] width 77 height 18
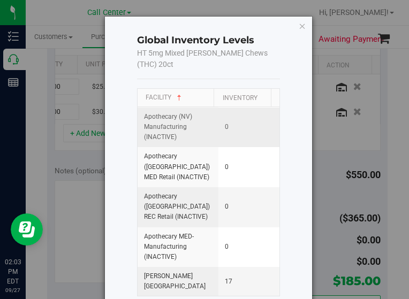
scroll to position [107, 0]
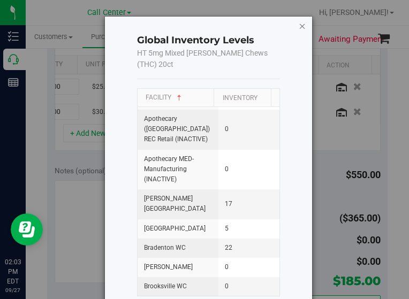
click at [275, 27] on icon "button" at bounding box center [302, 25] width 7 height 13
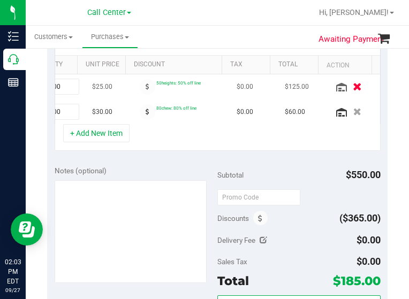
click at [275, 87] on icon "button" at bounding box center [357, 87] width 9 height 8
click at [275, 87] on div at bounding box center [353, 87] width 41 height 10
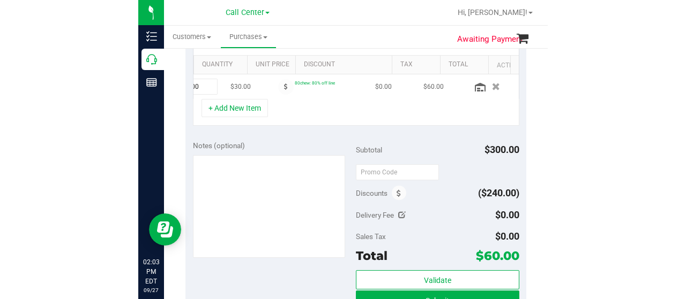
scroll to position [0, 0]
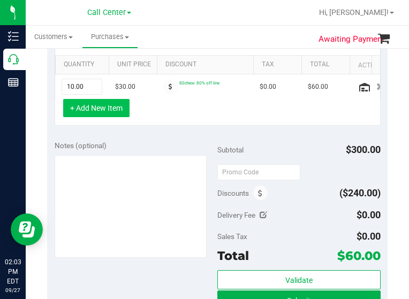
click at [107, 115] on button "+ Add New Item" at bounding box center [96, 108] width 66 height 18
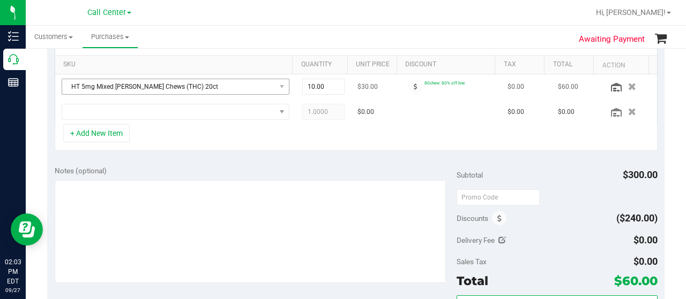
scroll to position [269, 0]
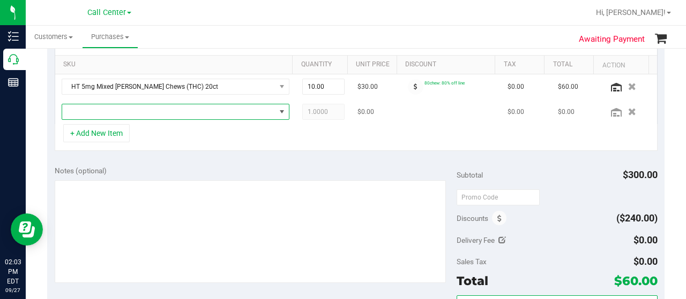
click at [94, 112] on span "NO DATA FOUND" at bounding box center [168, 111] width 213 height 15
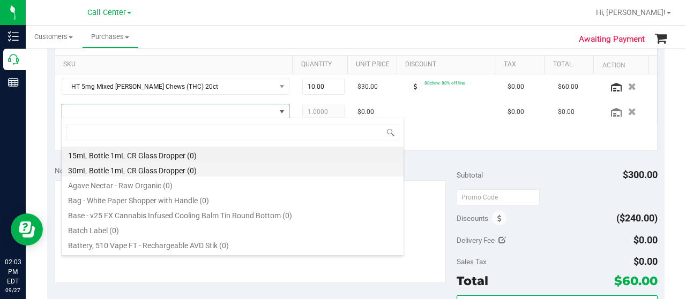
scroll to position [16, 216]
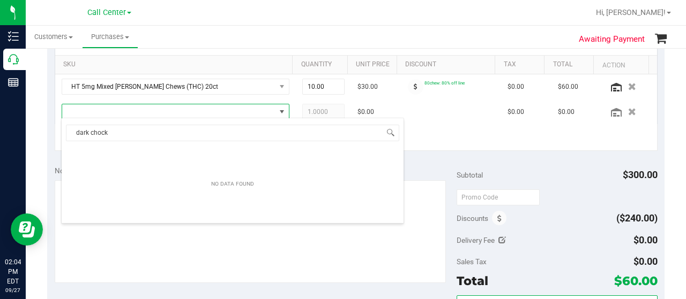
type input "dark choc"
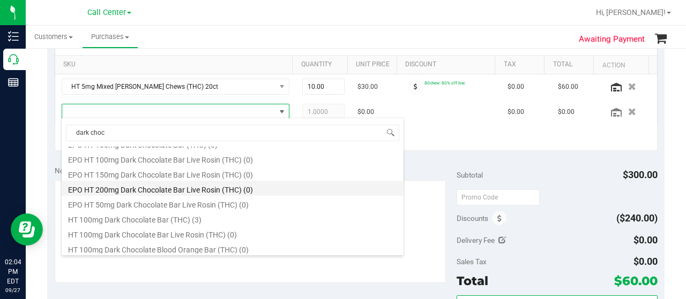
scroll to position [54, 0]
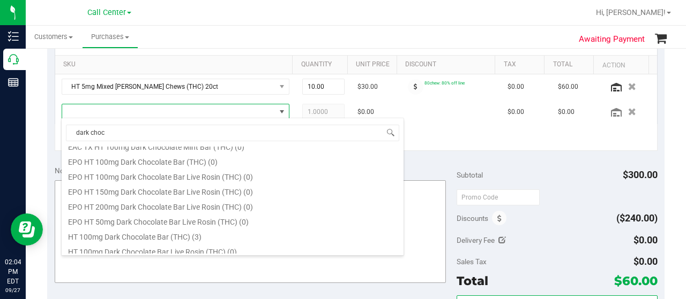
click at [196, 238] on li "HT 100mg Dark Chocolate Bar (THC) (3)" at bounding box center [233, 235] width 342 height 15
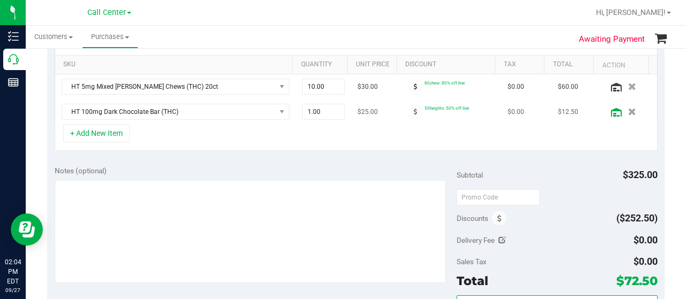
click at [275, 112] on icon at bounding box center [616, 112] width 11 height 9
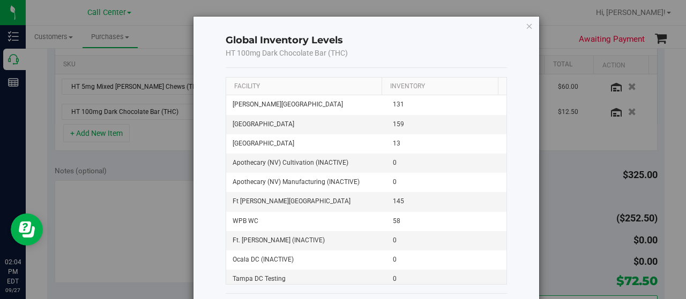
click at [275, 86] on th "Facility" at bounding box center [303, 87] width 155 height 18
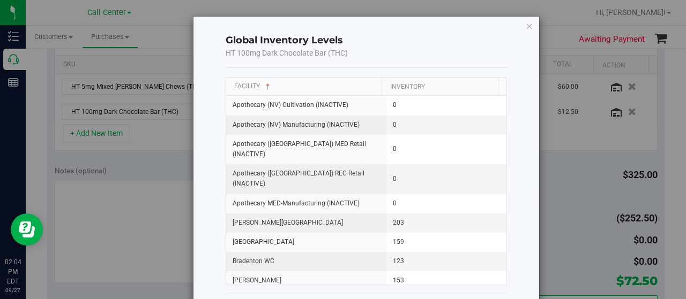
click at [275, 84] on th "Facility" at bounding box center [303, 87] width 155 height 19
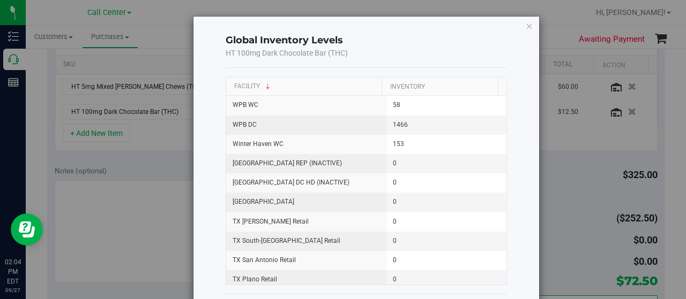
click at [275, 84] on th "Facility" at bounding box center [303, 87] width 155 height 19
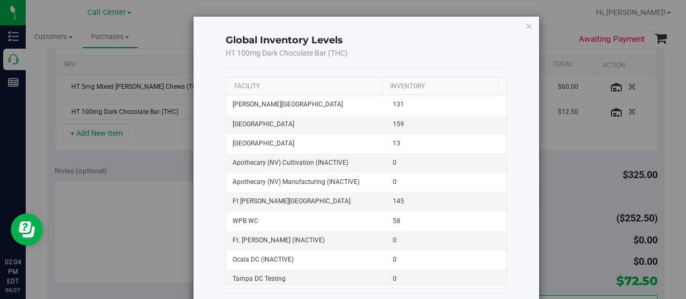
click at [275, 85] on th "Facility" at bounding box center [303, 87] width 155 height 18
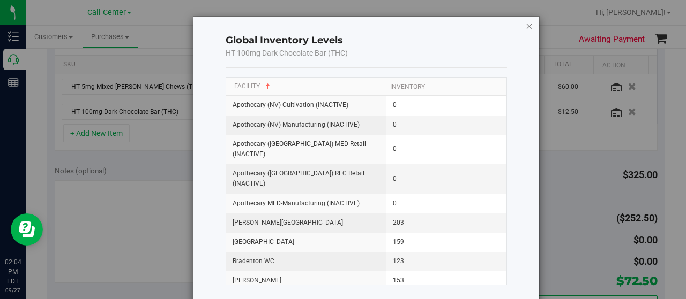
click at [275, 25] on icon "button" at bounding box center [528, 25] width 7 height 13
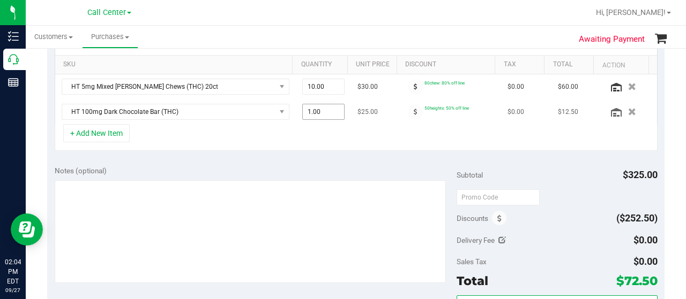
click at [275, 117] on span "1.00 1" at bounding box center [323, 112] width 43 height 16
click at [275, 117] on input "1" at bounding box center [324, 111] width 42 height 15
type input "10"
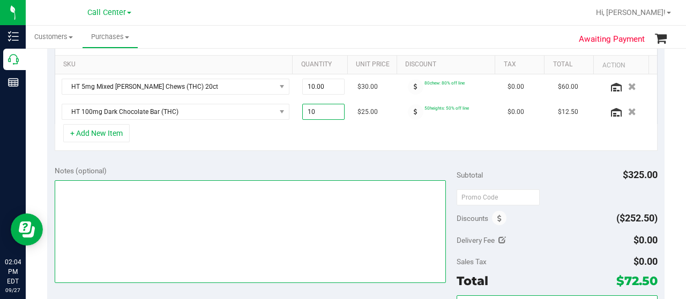
type input "10.00"
click at [275, 199] on textarea at bounding box center [250, 232] width 391 height 103
type textarea "CC"
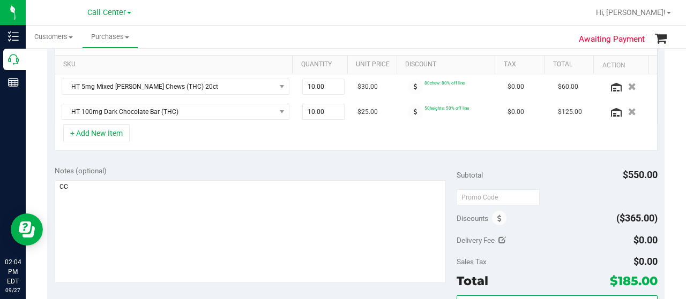
click at [275, 174] on div "Notes (optional)" at bounding box center [256, 171] width 402 height 11
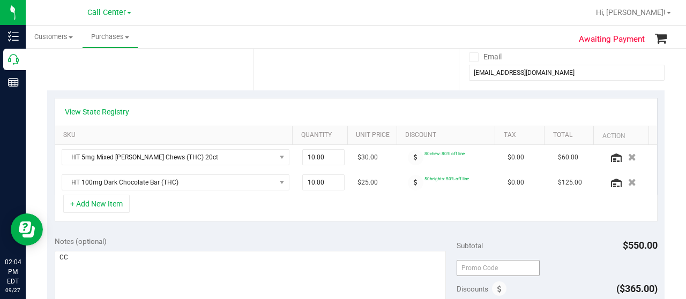
scroll to position [322, 0]
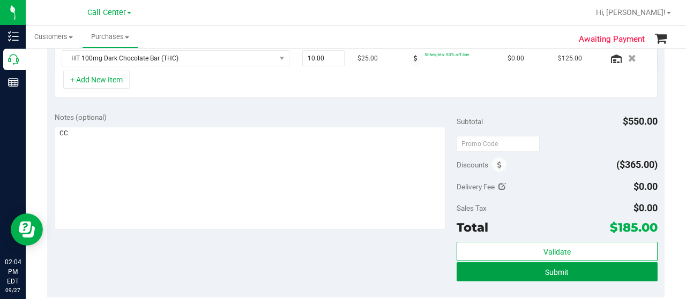
drag, startPoint x: 564, startPoint y: 271, endPoint x: 570, endPoint y: 255, distance: 17.3
click at [275, 268] on button "Submit" at bounding box center [556, 271] width 201 height 19
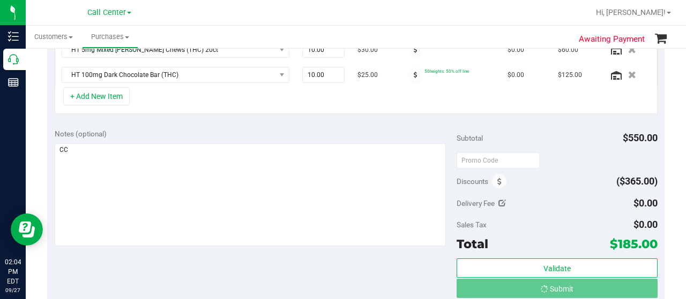
scroll to position [252, 0]
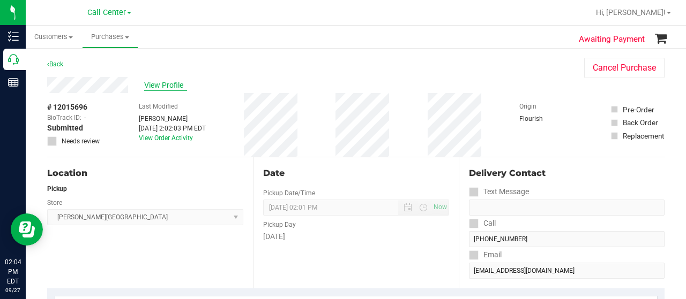
click at [174, 86] on span "View Profile" at bounding box center [165, 85] width 43 height 11
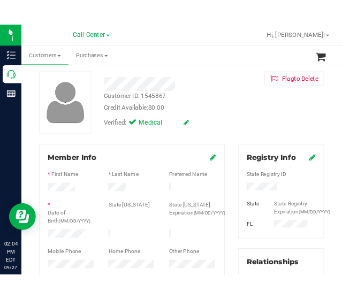
scroll to position [107, 0]
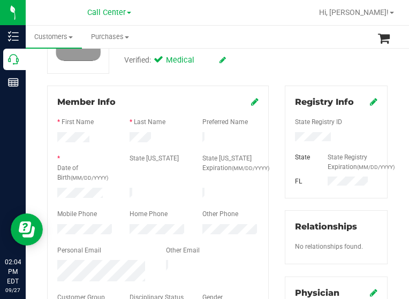
click at [275, 102] on icon at bounding box center [373, 101] width 7 height 9
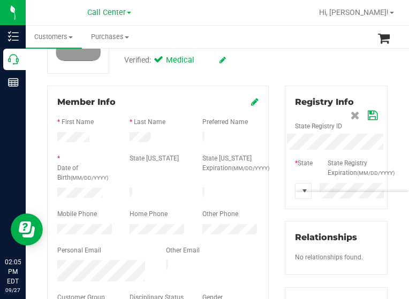
drag, startPoint x: 313, startPoint y: 231, endPoint x: 334, endPoint y: 184, distance: 51.3
click at [275, 223] on div "Registry Info State Registry ID * State State Registry Expiration (MM/DD/YYYY) …" at bounding box center [336, 291] width 119 height 411
click at [275, 114] on icon at bounding box center [373, 115] width 10 height 9
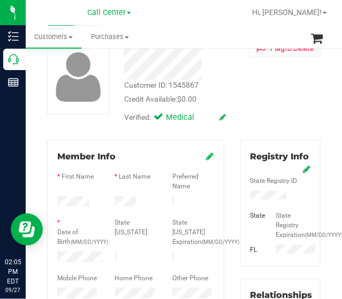
scroll to position [0, 0]
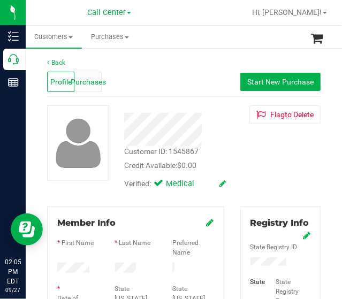
click at [87, 81] on span "Purchases" at bounding box center [88, 82] width 35 height 11
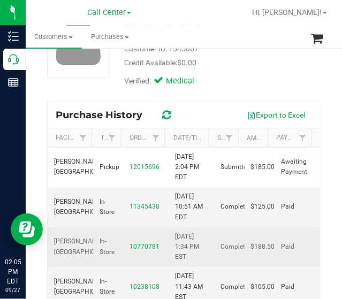
scroll to position [107, 0]
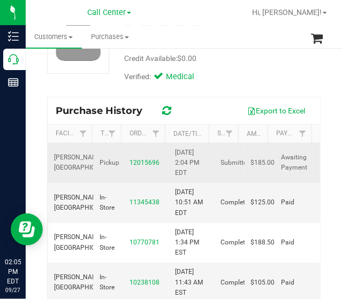
click at [254, 160] on span "$185.00" at bounding box center [263, 163] width 24 height 10
click at [253, 160] on span "$185.00" at bounding box center [263, 163] width 24 height 10
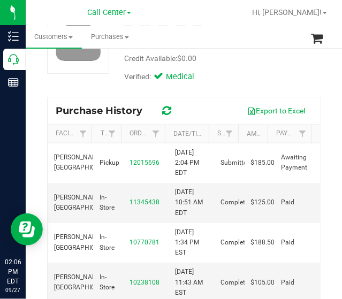
drag, startPoint x: 342, startPoint y: 320, endPoint x: 342, endPoint y: 313, distance: 7.5
click at [110, 85] on div "Customer ID: 1545867 Credit Available: $0.00 Verified: Medical" at bounding box center [184, 42] width 290 height 89
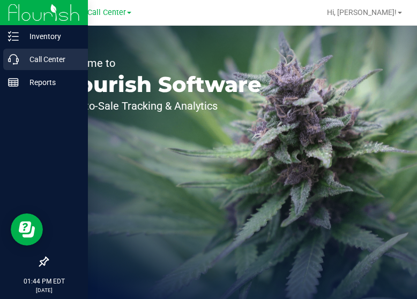
click at [40, 62] on p "Call Center" at bounding box center [51, 59] width 64 height 13
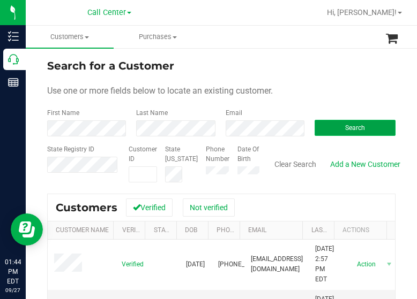
click at [375, 127] on button "Search" at bounding box center [354, 128] width 81 height 16
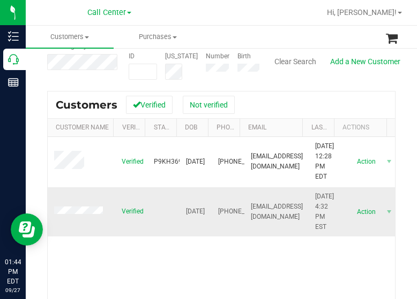
scroll to position [107, 0]
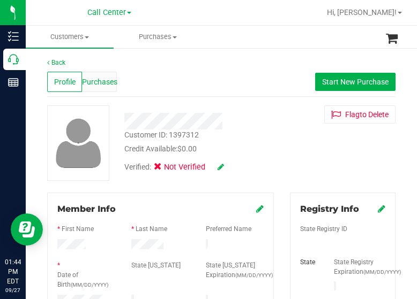
click at [111, 81] on span "Purchases" at bounding box center [99, 82] width 35 height 11
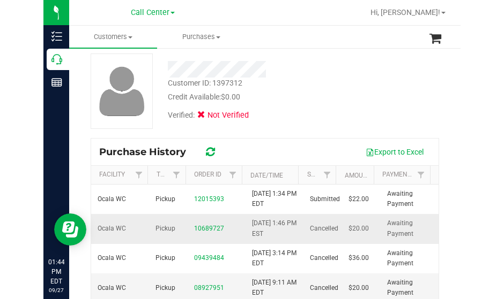
scroll to position [54, 0]
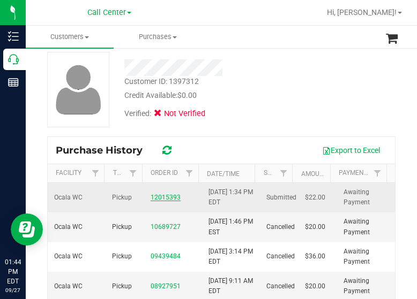
click at [170, 197] on link "12015393" at bounding box center [166, 197] width 30 height 7
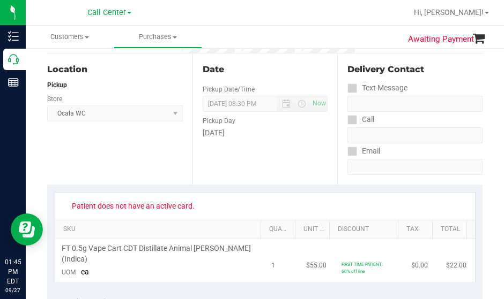
scroll to position [161, 0]
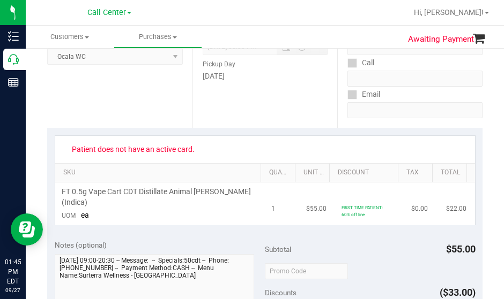
click at [151, 196] on span "FT 0.5g Vape Cart CDT Distillate Animal [PERSON_NAME] (Indica)" at bounding box center [160, 197] width 197 height 20
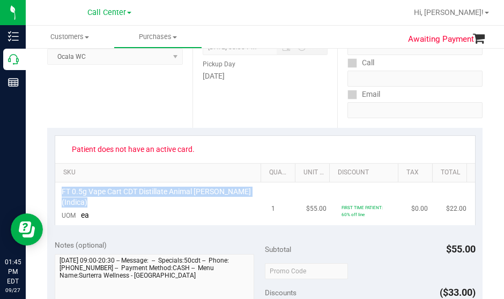
click at [151, 196] on span "FT 0.5g Vape Cart CDT Distillate Animal [PERSON_NAME] (Indica)" at bounding box center [160, 197] width 197 height 20
copy div "FT 0.5g Vape Cart CDT Distillate Animal [PERSON_NAME] (Indica)"
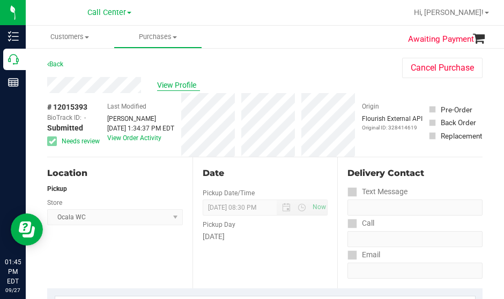
click at [178, 89] on span "View Profile" at bounding box center [178, 85] width 43 height 11
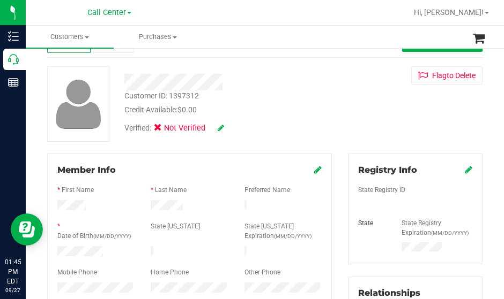
scroll to position [107, 0]
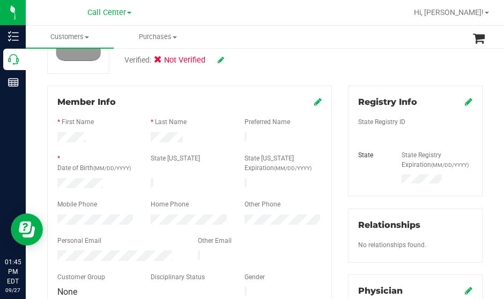
click at [314, 104] on icon at bounding box center [317, 101] width 7 height 9
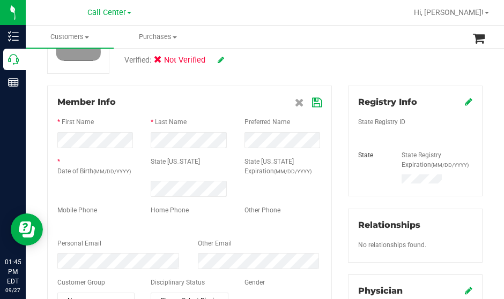
click at [312, 102] on icon at bounding box center [317, 103] width 10 height 9
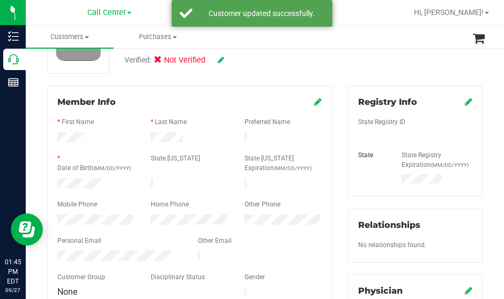
click at [307, 102] on div "Member Info" at bounding box center [189, 102] width 264 height 13
click at [314, 102] on icon at bounding box center [317, 101] width 7 height 9
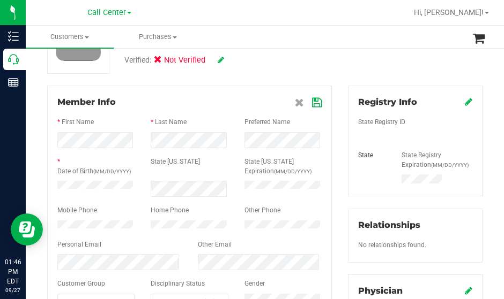
click at [313, 103] on icon at bounding box center [317, 103] width 10 height 9
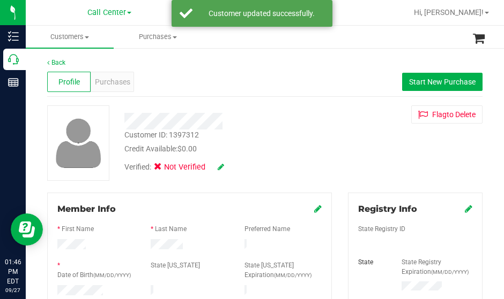
scroll to position [0, 0]
click at [416, 116] on button "Flag to [GEOGRAPHIC_DATA]" at bounding box center [446, 115] width 71 height 18
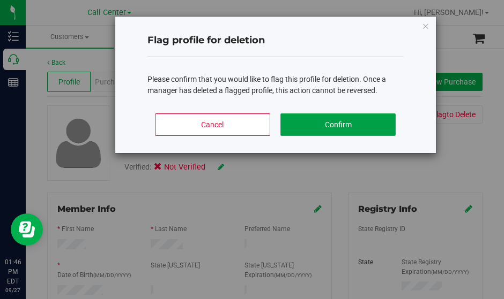
click at [371, 125] on button "Confirm" at bounding box center [337, 125] width 115 height 22
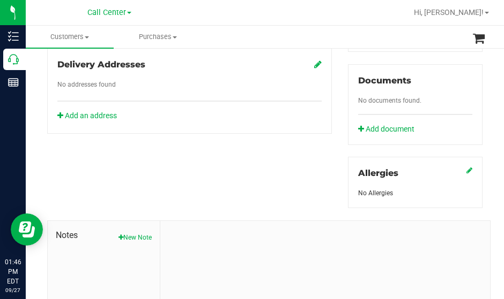
scroll to position [470, 0]
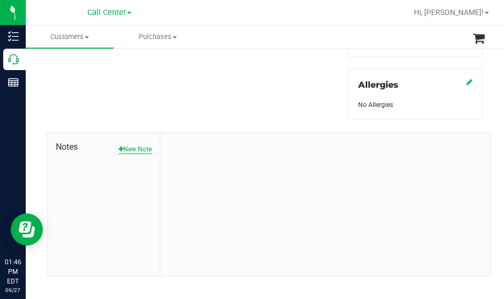
click at [139, 145] on button "New Note" at bounding box center [134, 150] width 33 height 10
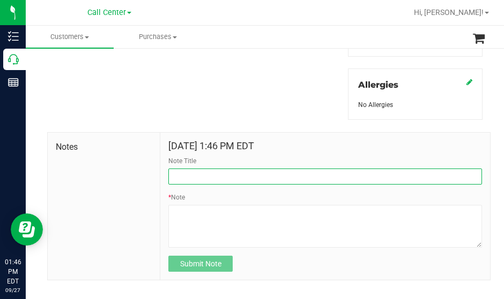
paste input "P9KH3694"
type input "P9KH3694"
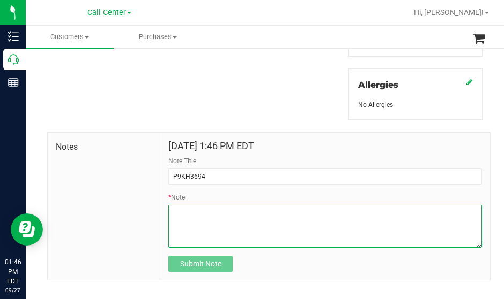
paste textarea "P9KH3694"
type textarea "P9KH3694"
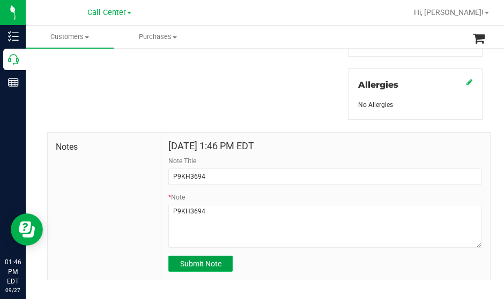
click at [212, 260] on span "Submit Note" at bounding box center [200, 264] width 41 height 9
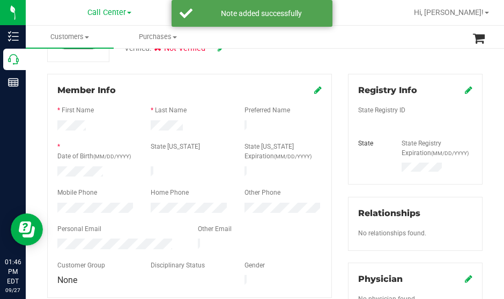
scroll to position [0, 0]
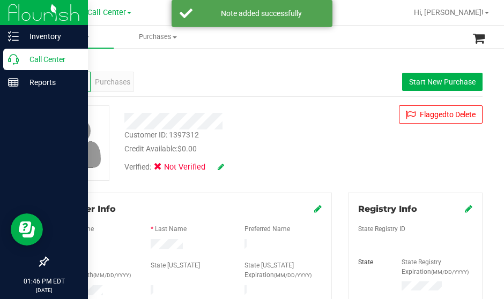
click at [55, 65] on p "Call Center" at bounding box center [51, 59] width 64 height 13
